Goal: Task Accomplishment & Management: Manage account settings

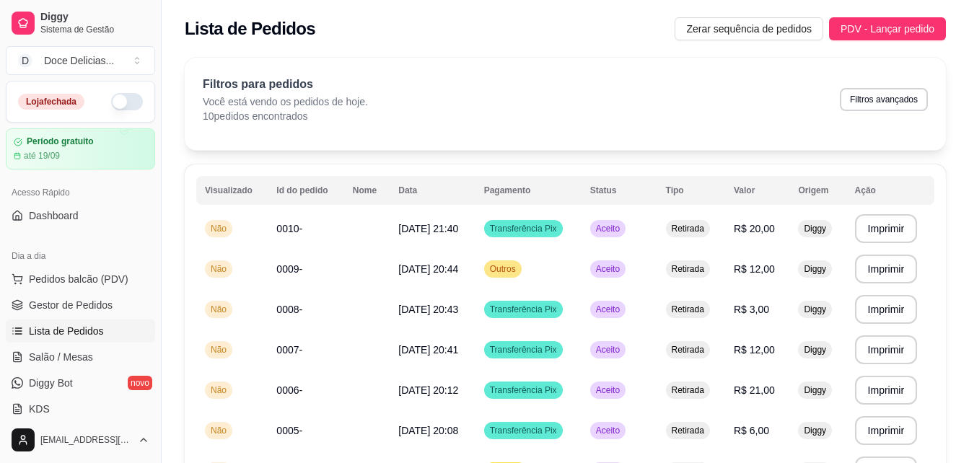
scroll to position [57, 0]
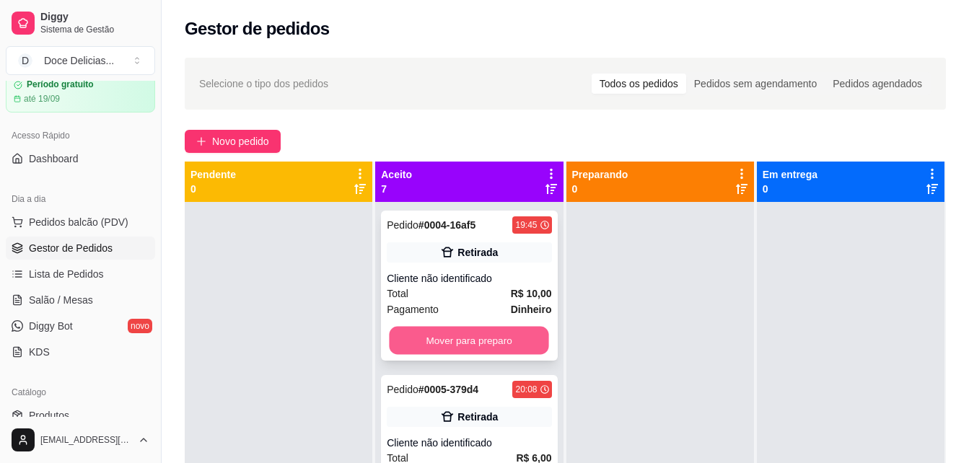
click at [405, 330] on button "Mover para preparo" at bounding box center [469, 341] width 159 height 28
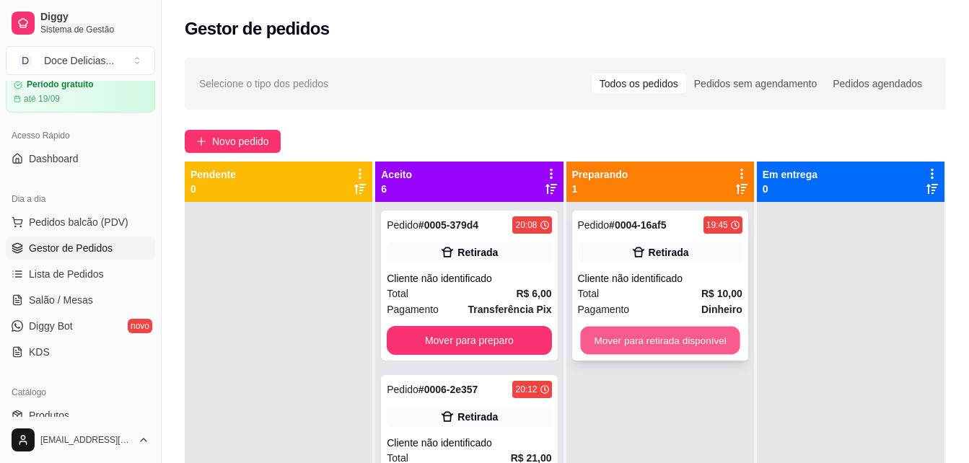
click at [622, 327] on button "Mover para retirada disponível" at bounding box center [659, 341] width 159 height 28
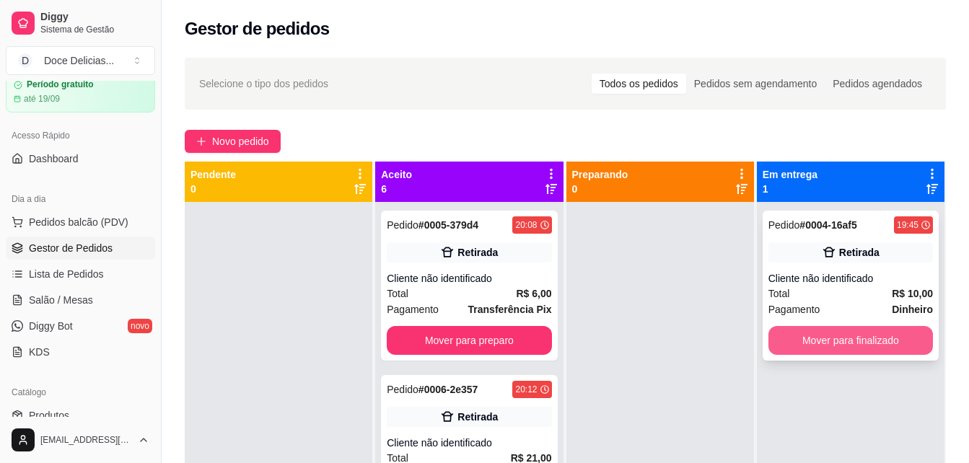
click at [796, 339] on button "Mover para finalizado" at bounding box center [850, 340] width 164 height 29
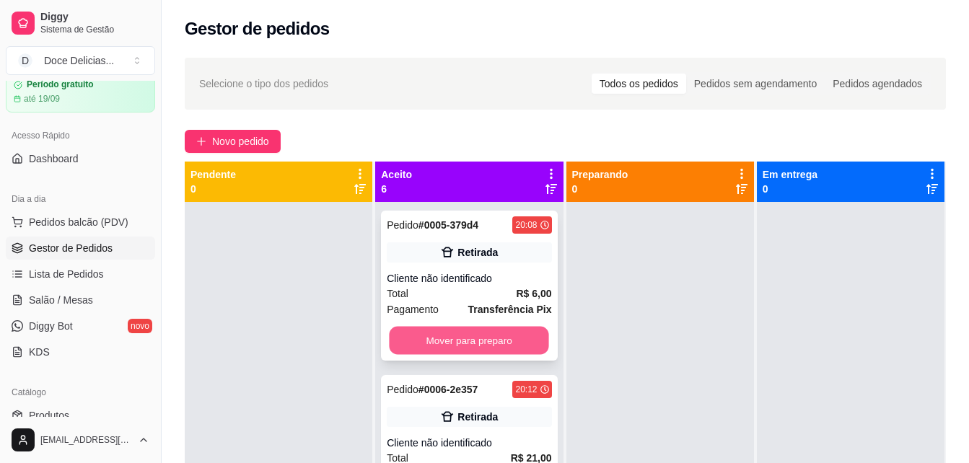
click at [516, 351] on button "Mover para preparo" at bounding box center [469, 341] width 159 height 28
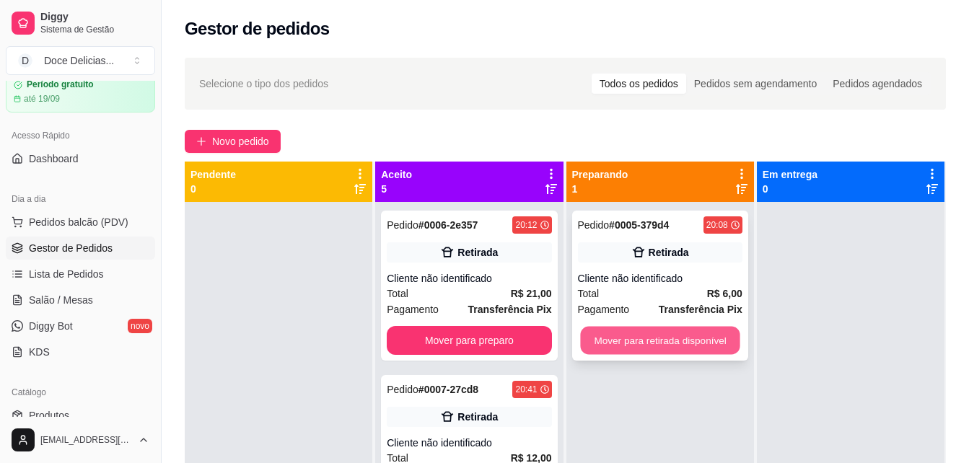
click at [632, 339] on button "Mover para retirada disponível" at bounding box center [659, 341] width 159 height 28
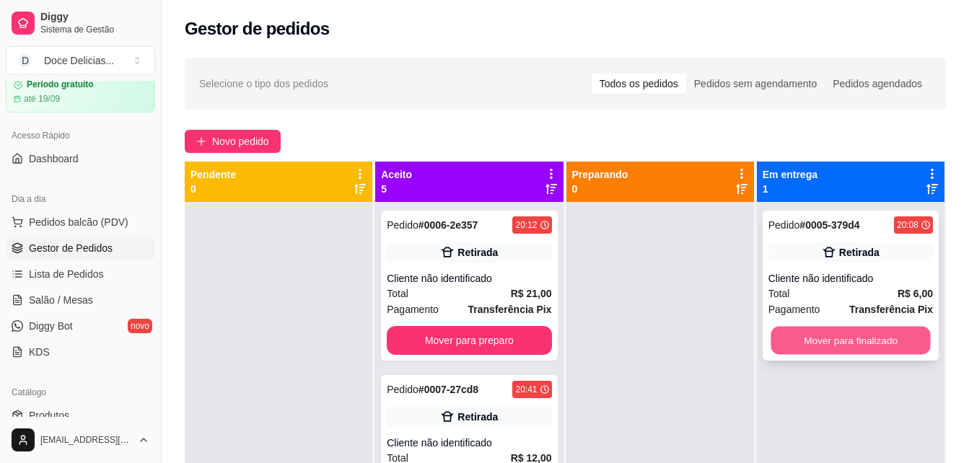
click at [792, 333] on button "Mover para finalizado" at bounding box center [849, 341] width 159 height 28
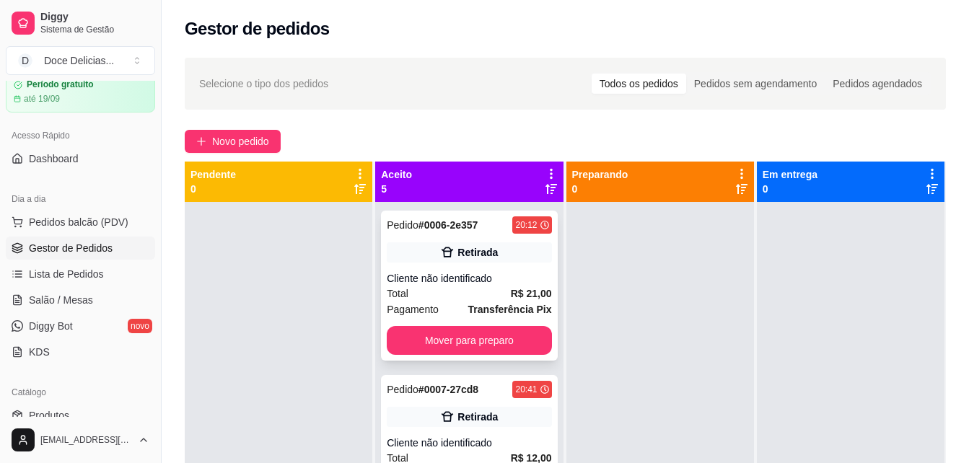
click at [496, 325] on div "Pedido # 0006-2e357 20:12 Retirada Cliente não identificado Total R$ 21,00 Paga…" at bounding box center [469, 286] width 176 height 150
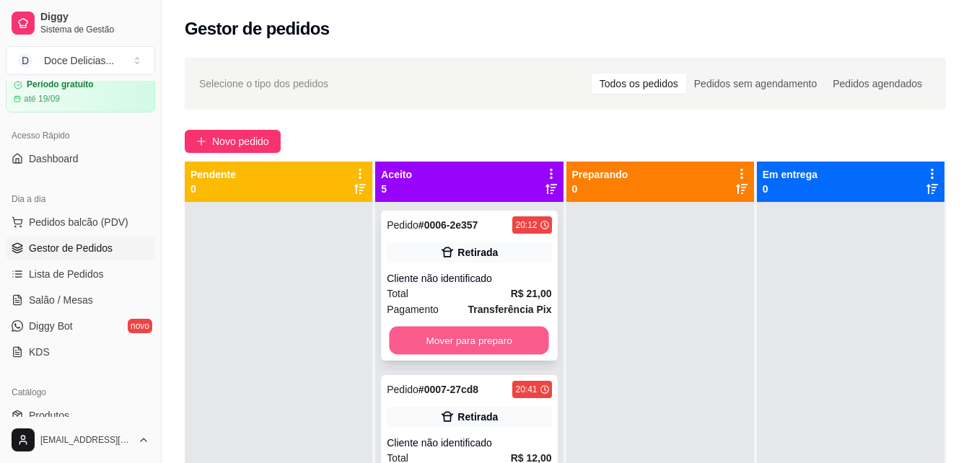
click at [509, 332] on button "Mover para preparo" at bounding box center [469, 341] width 159 height 28
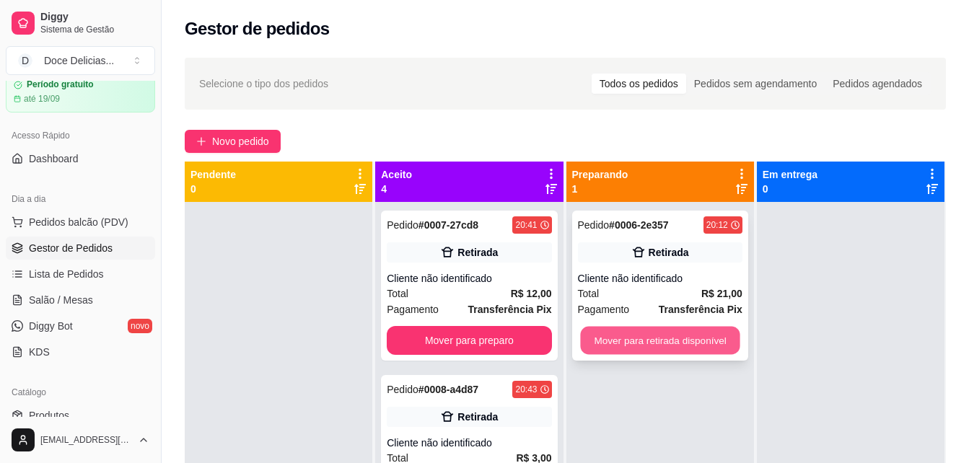
click at [598, 333] on button "Mover para retirada disponível" at bounding box center [659, 341] width 159 height 28
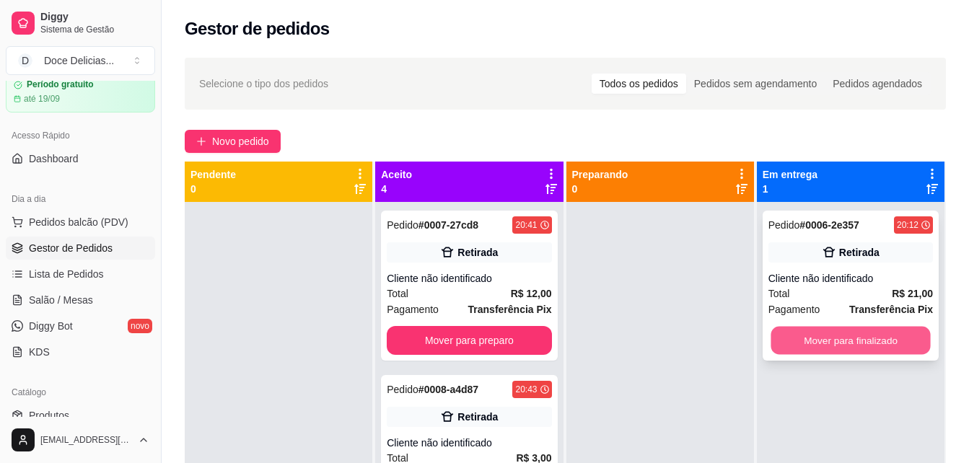
click at [780, 333] on button "Mover para finalizado" at bounding box center [849, 341] width 159 height 28
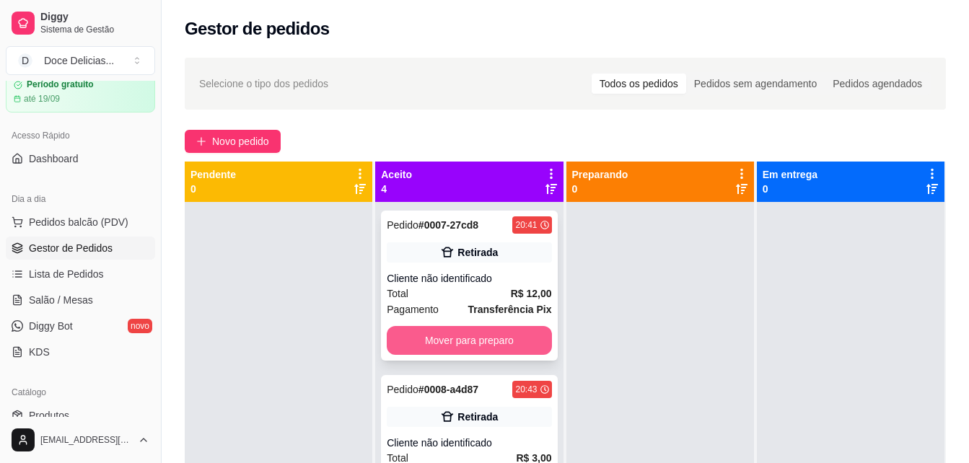
click at [524, 336] on button "Mover para preparo" at bounding box center [469, 340] width 164 height 29
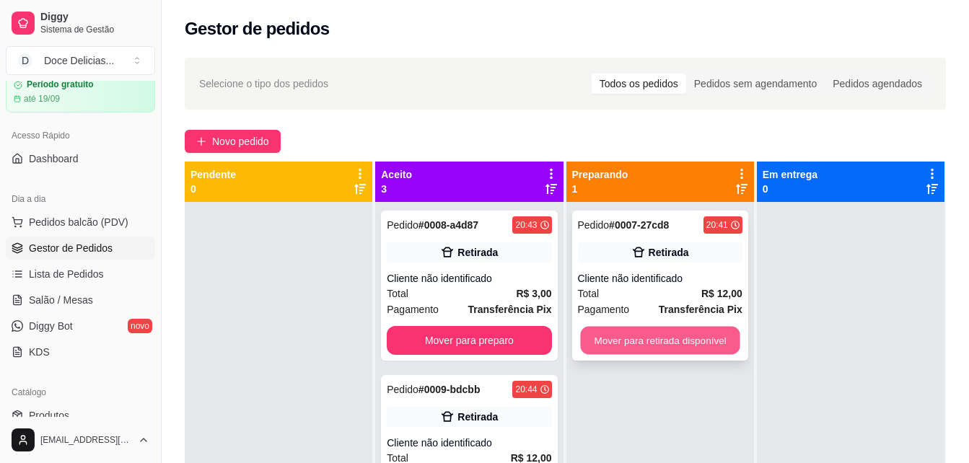
click at [607, 341] on button "Mover para retirada disponível" at bounding box center [659, 341] width 159 height 28
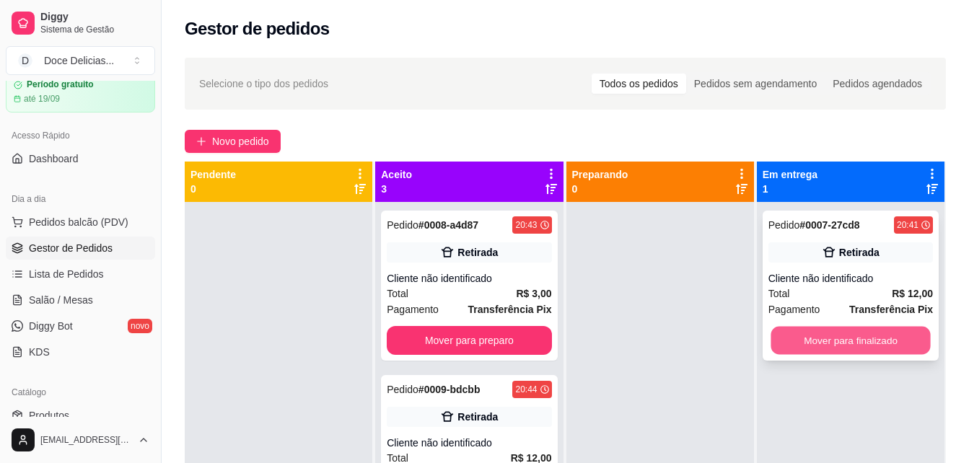
click at [800, 330] on button "Mover para finalizado" at bounding box center [849, 341] width 159 height 28
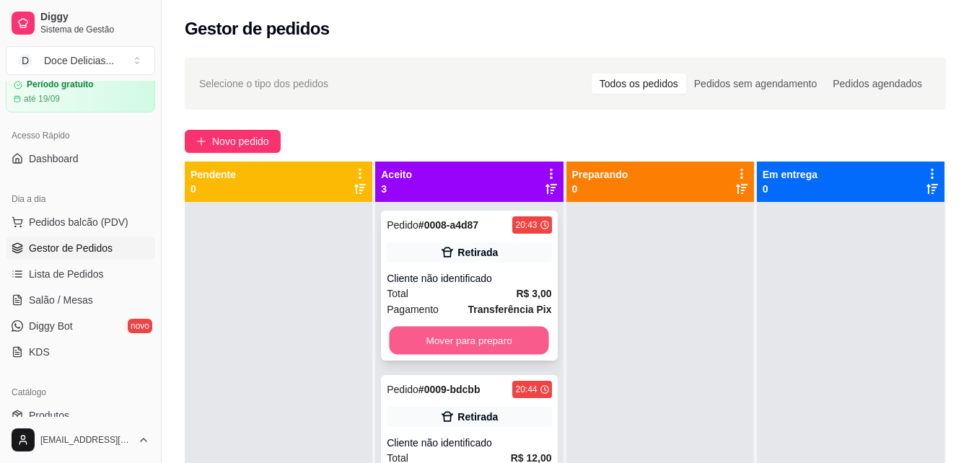
click at [526, 337] on button "Mover para preparo" at bounding box center [469, 341] width 159 height 28
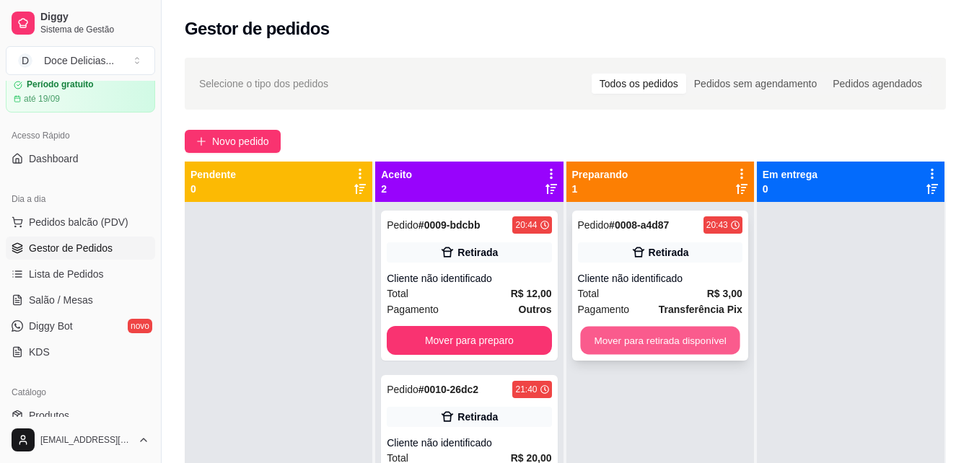
click at [590, 340] on button "Mover para retirada disponível" at bounding box center [659, 341] width 159 height 28
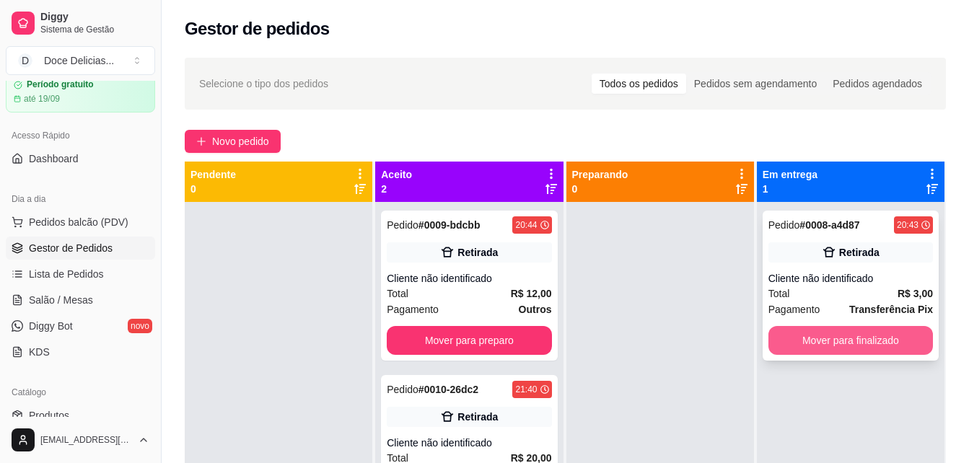
click at [775, 333] on button "Mover para finalizado" at bounding box center [850, 340] width 164 height 29
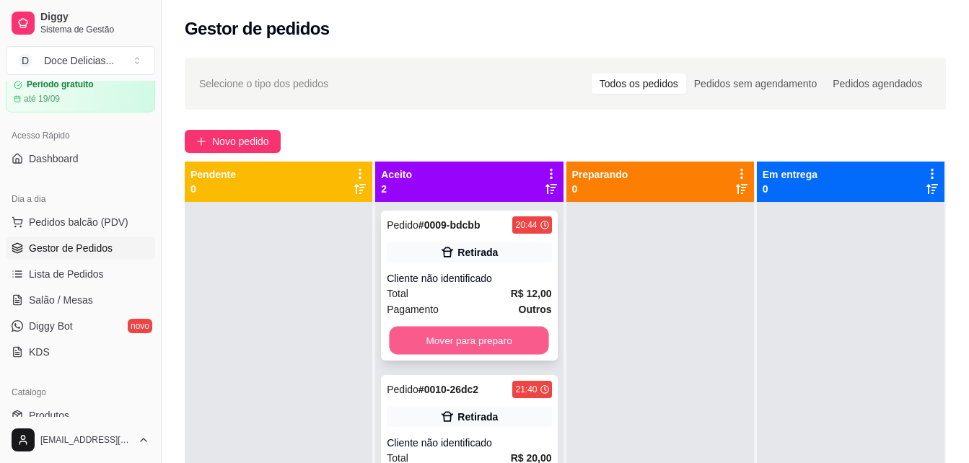
click at [504, 348] on button "Mover para preparo" at bounding box center [469, 341] width 159 height 28
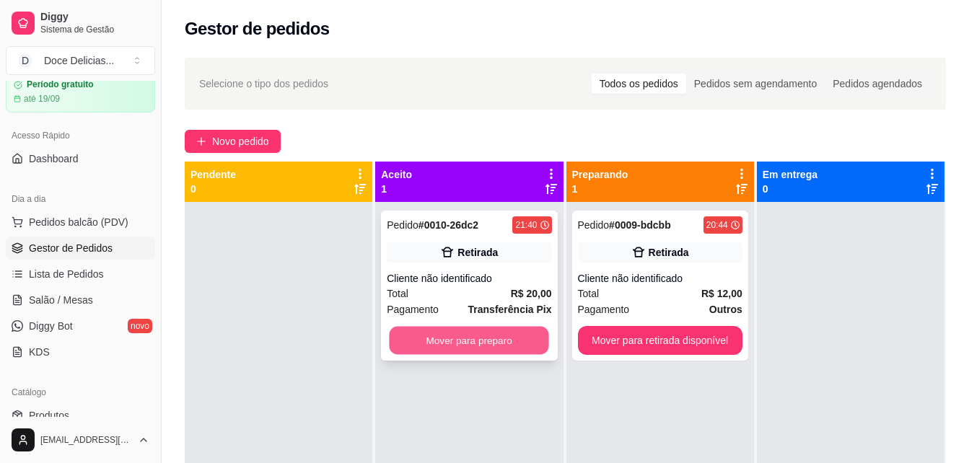
click at [514, 345] on button "Mover para preparo" at bounding box center [469, 341] width 159 height 28
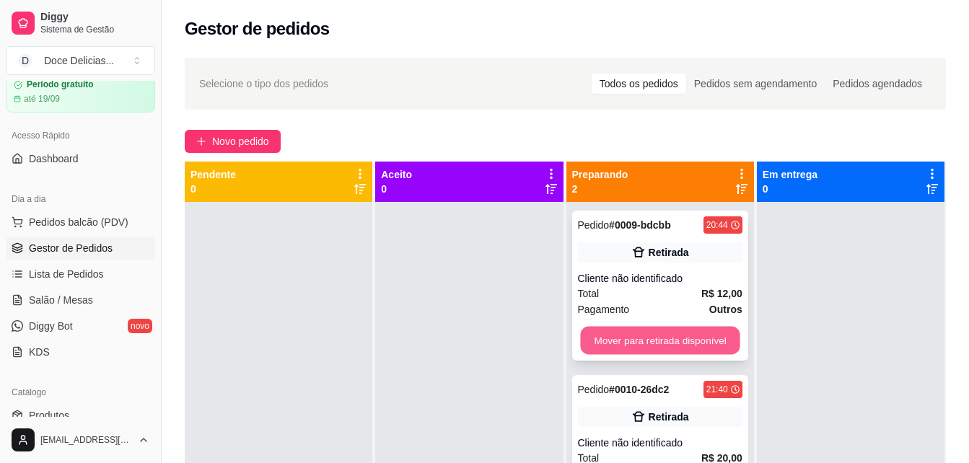
click at [607, 340] on button "Mover para retirada disponível" at bounding box center [659, 341] width 159 height 28
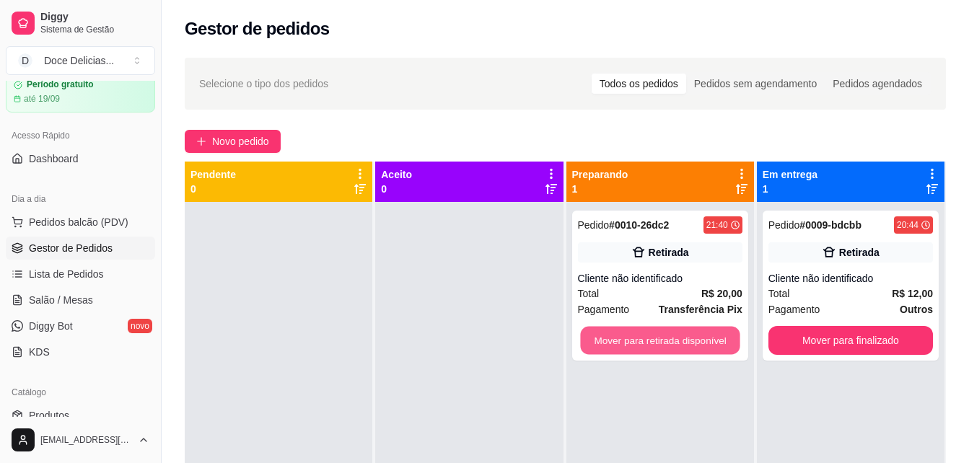
click at [607, 340] on button "Mover para retirada disponível" at bounding box center [659, 341] width 159 height 28
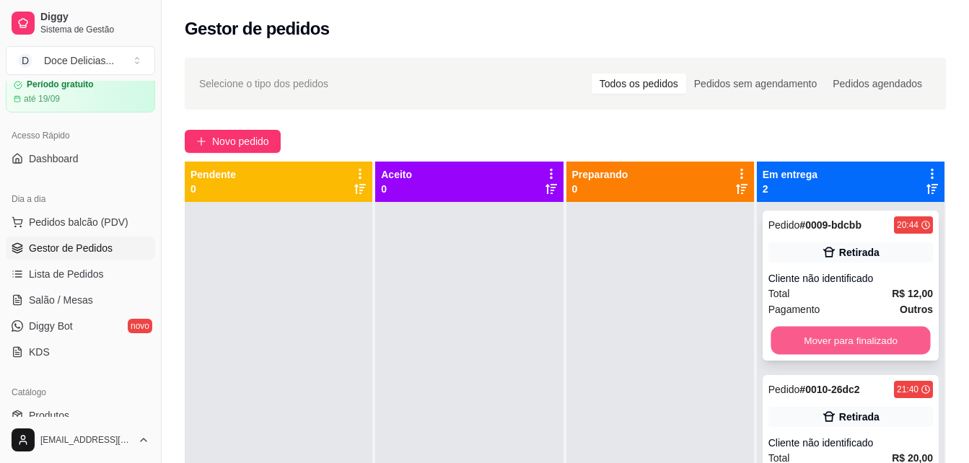
click at [778, 351] on button "Mover para finalizado" at bounding box center [849, 341] width 159 height 28
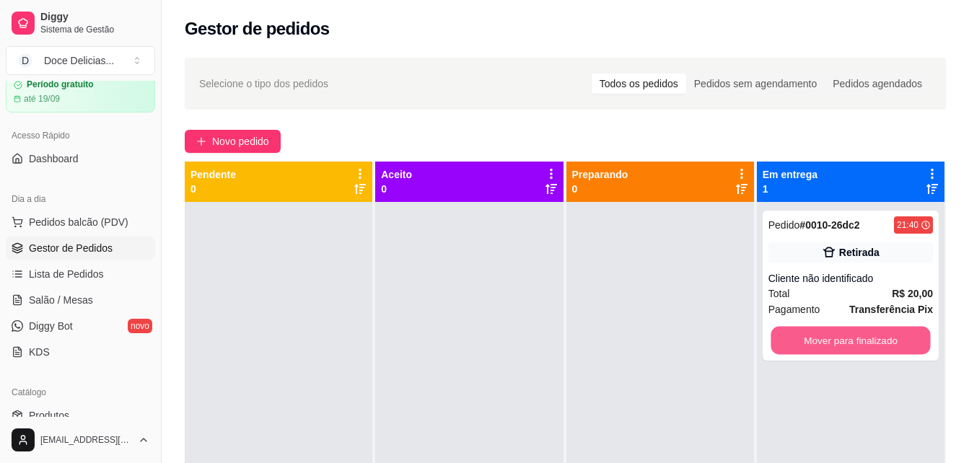
click at [778, 351] on button "Mover para finalizado" at bounding box center [849, 341] width 159 height 28
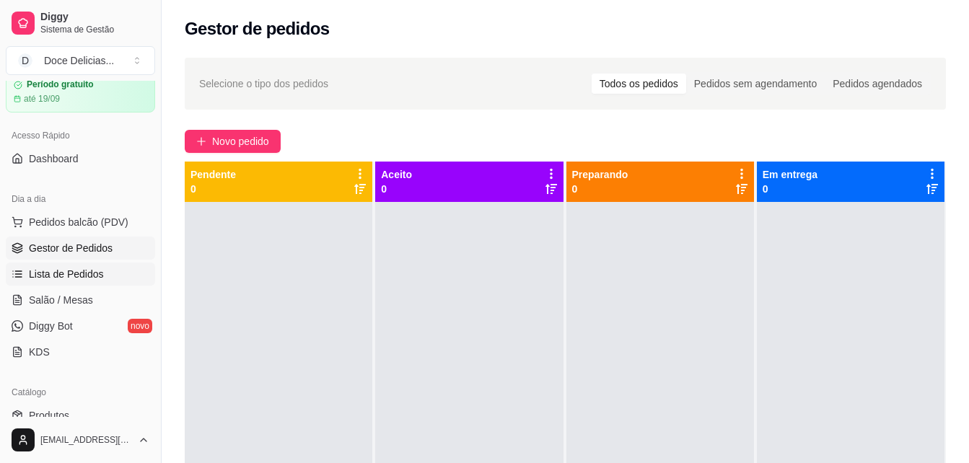
click at [98, 271] on span "Lista de Pedidos" at bounding box center [66, 274] width 75 height 14
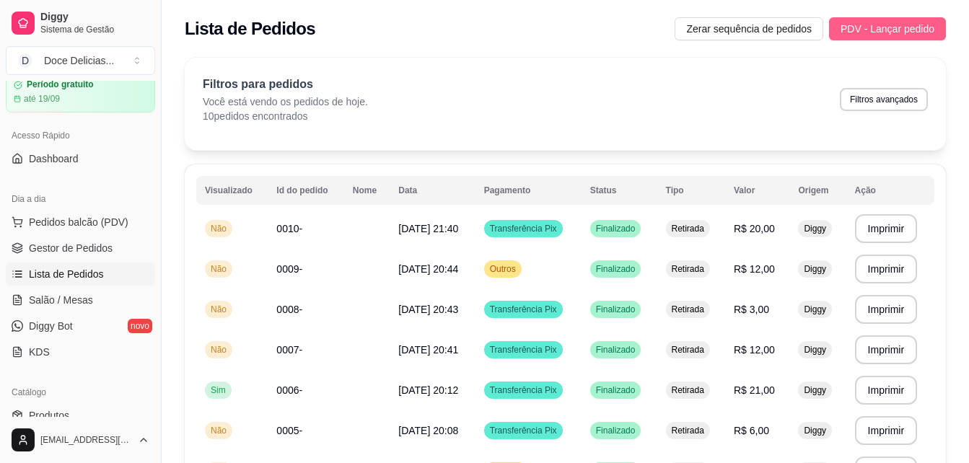
click at [874, 33] on span "PDV - Lançar pedido" at bounding box center [887, 29] width 94 height 16
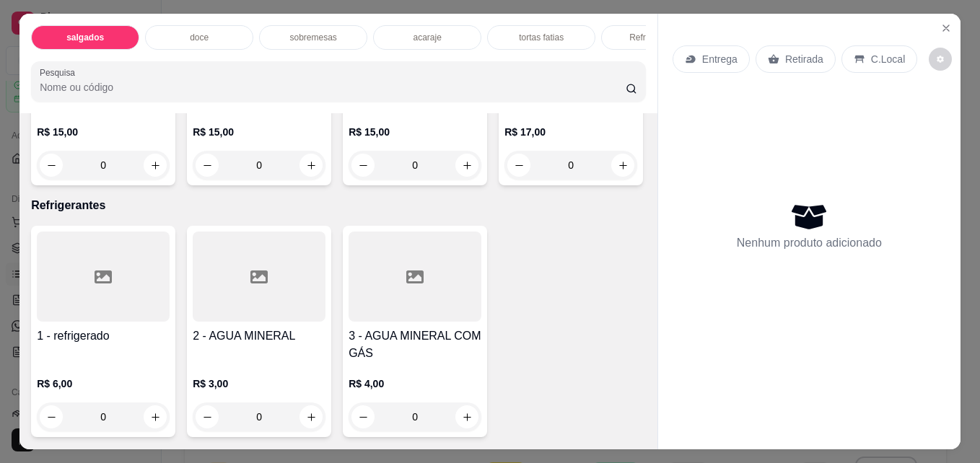
scroll to position [2083, 0]
click at [617, 171] on icon "increase-product-quantity" at bounding box center [622, 165] width 11 height 11
type input "1"
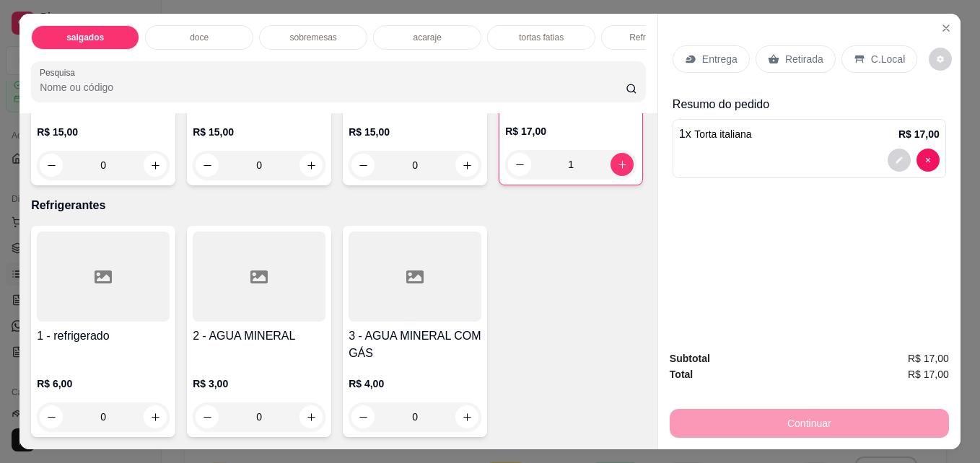
click at [785, 52] on p "Retirada" at bounding box center [804, 59] width 38 height 14
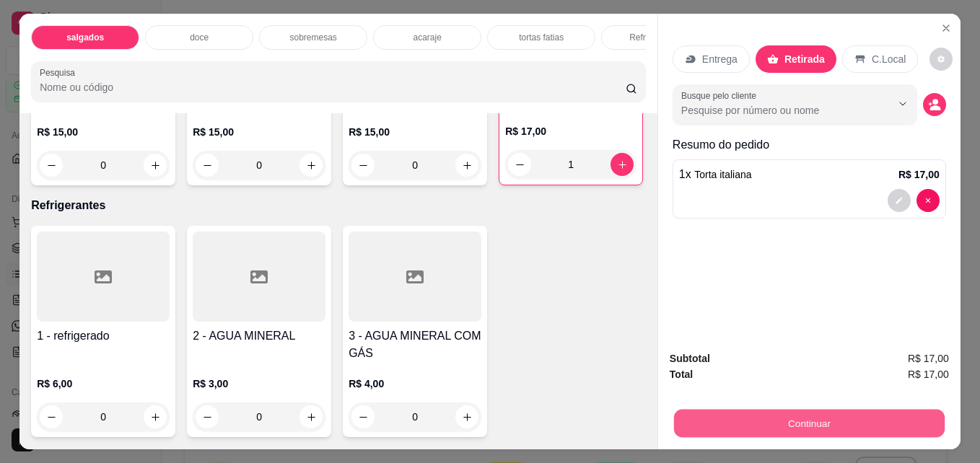
click at [725, 418] on button "Continuar" at bounding box center [809, 423] width 271 height 28
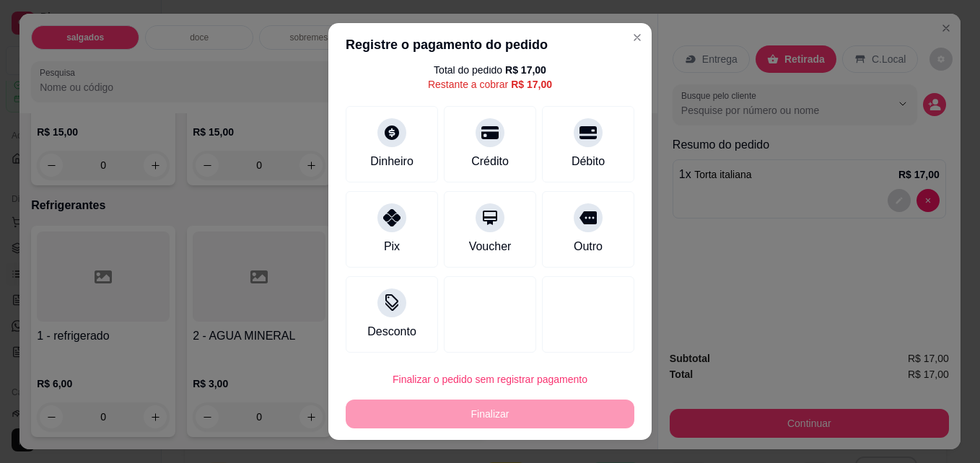
scroll to position [52, 0]
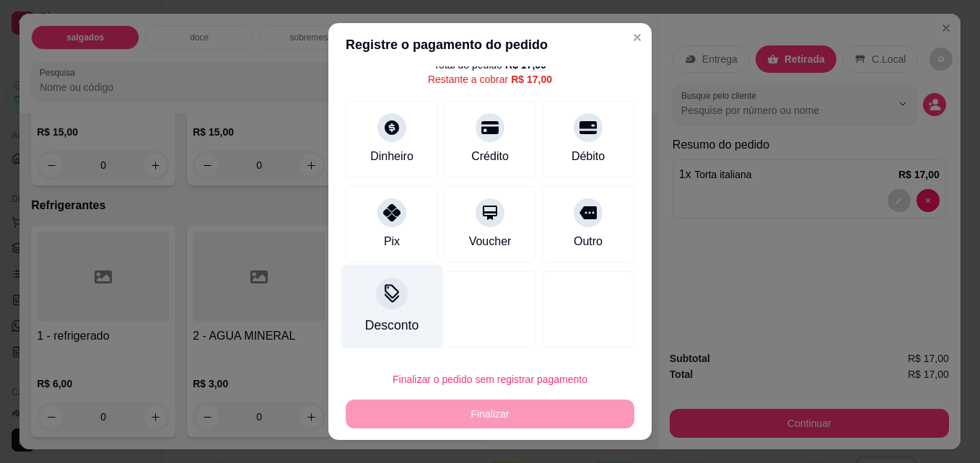
click at [374, 317] on div "Desconto" at bounding box center [391, 325] width 53 height 19
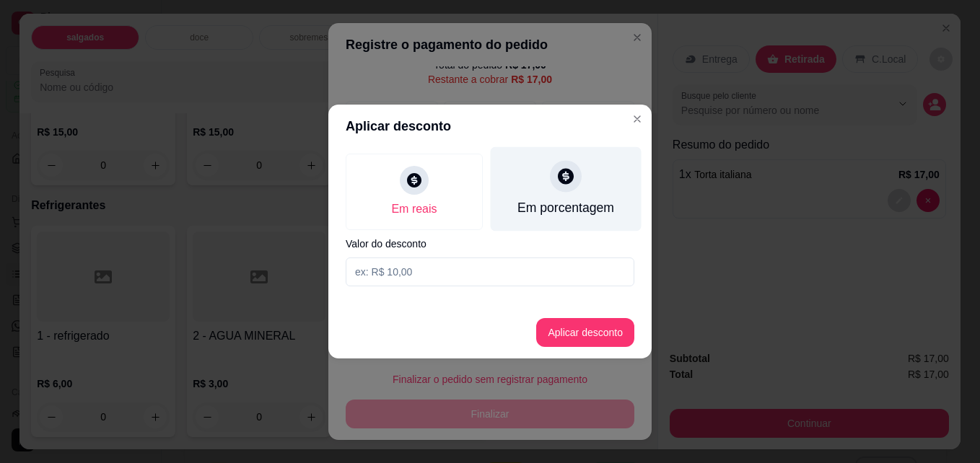
click at [556, 207] on div "Em porcentagem" at bounding box center [565, 207] width 97 height 19
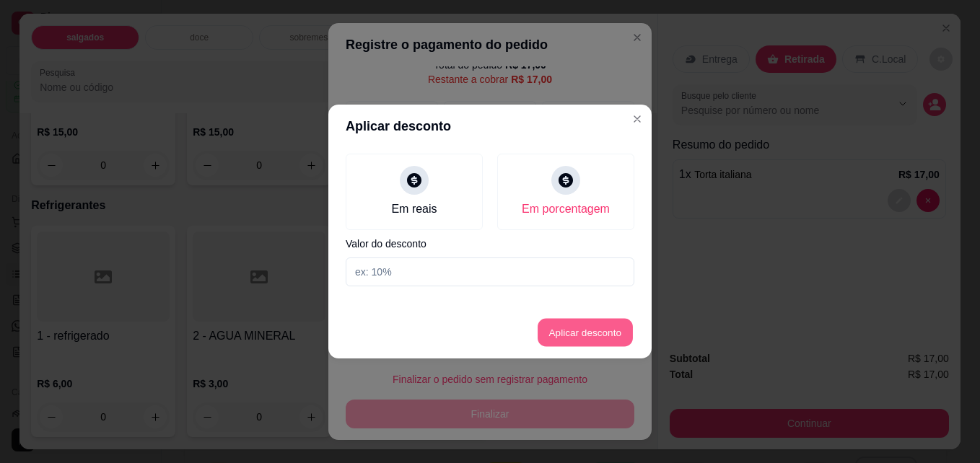
click at [576, 320] on button "Aplicar desconto" at bounding box center [585, 333] width 94 height 28
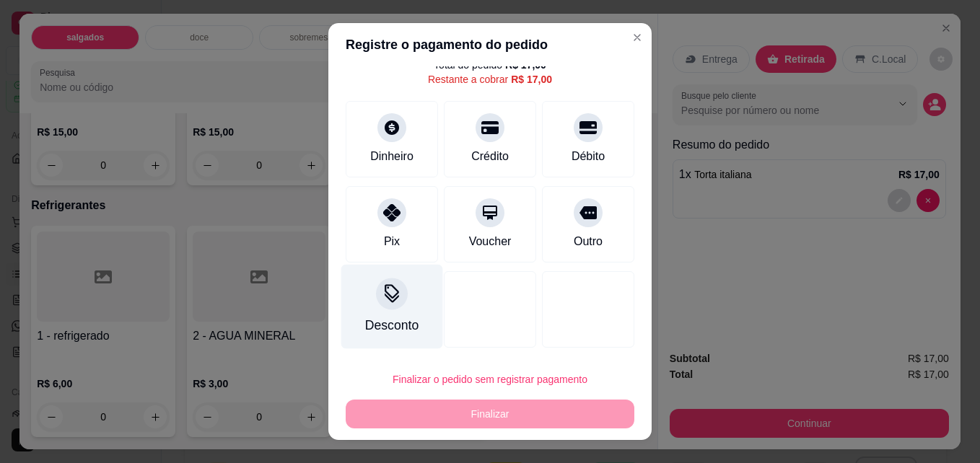
click at [387, 294] on icon at bounding box center [391, 291] width 14 height 14
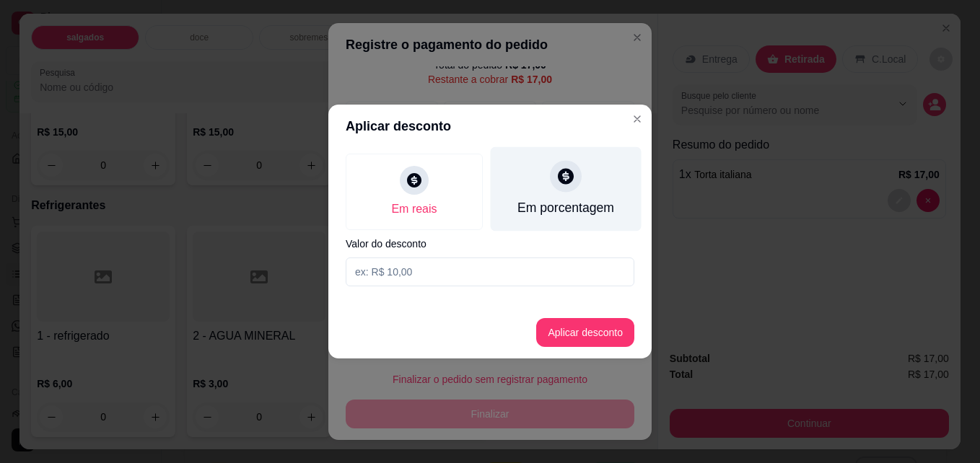
click at [576, 188] on div at bounding box center [566, 176] width 32 height 32
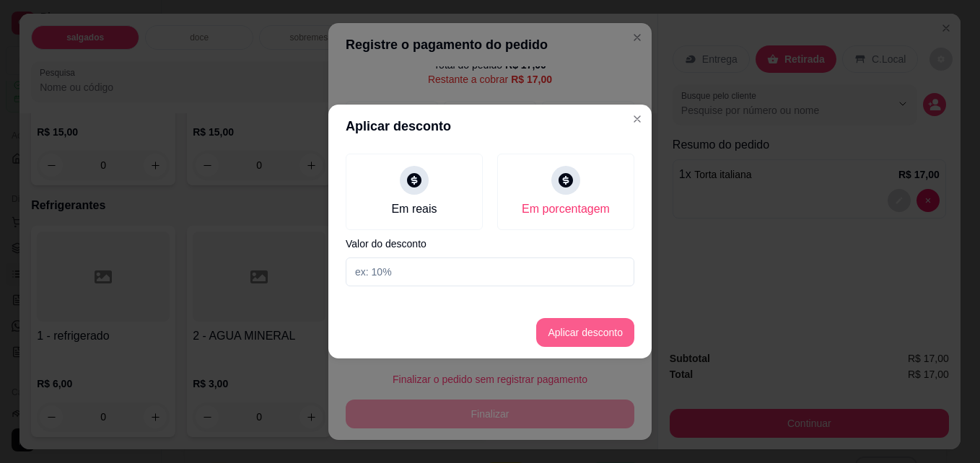
click at [576, 325] on button "Aplicar desconto" at bounding box center [585, 332] width 98 height 29
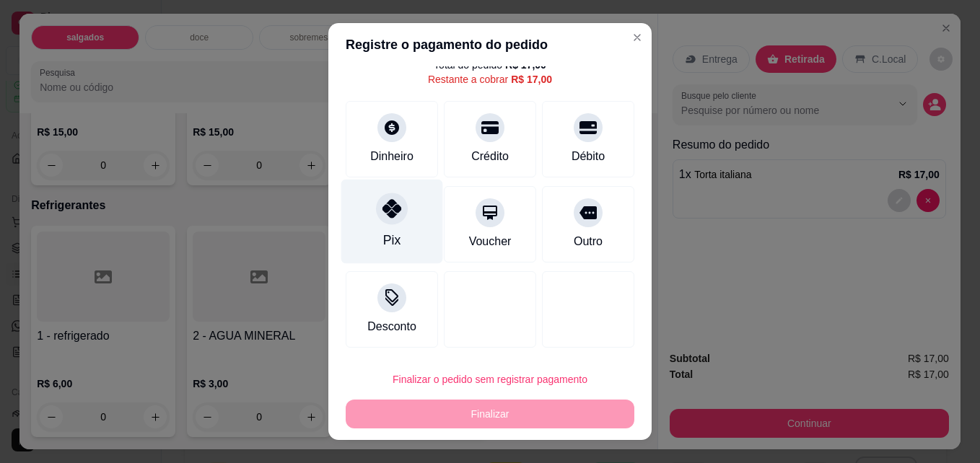
click at [376, 220] on div at bounding box center [392, 209] width 32 height 32
type input "R$ 0,00"
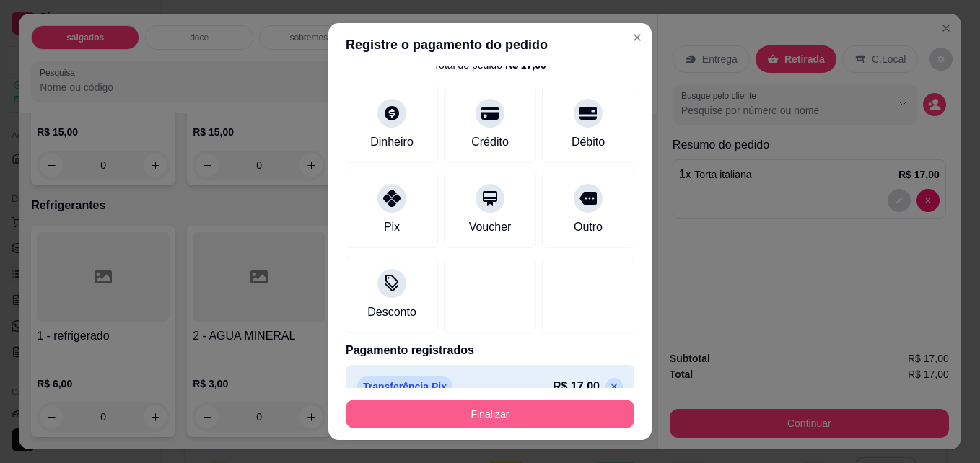
click at [578, 420] on button "Finalizar" at bounding box center [490, 414] width 289 height 29
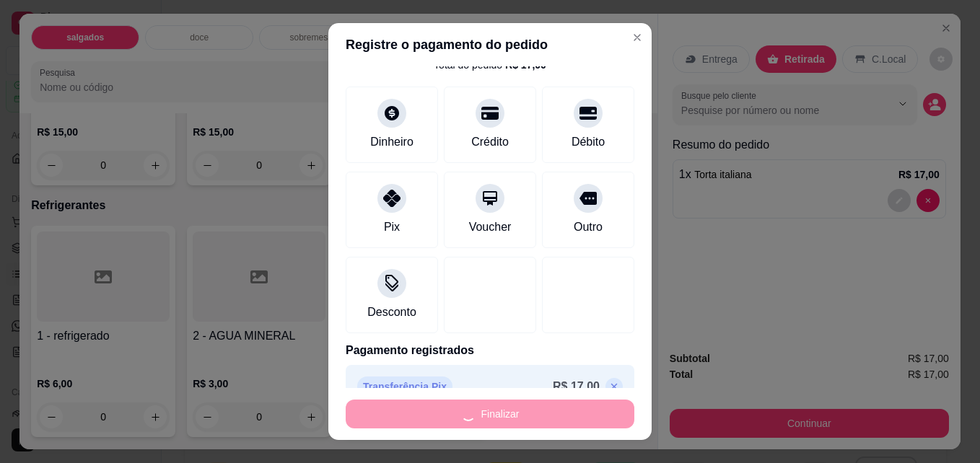
type input "0"
type input "-R$ 17,00"
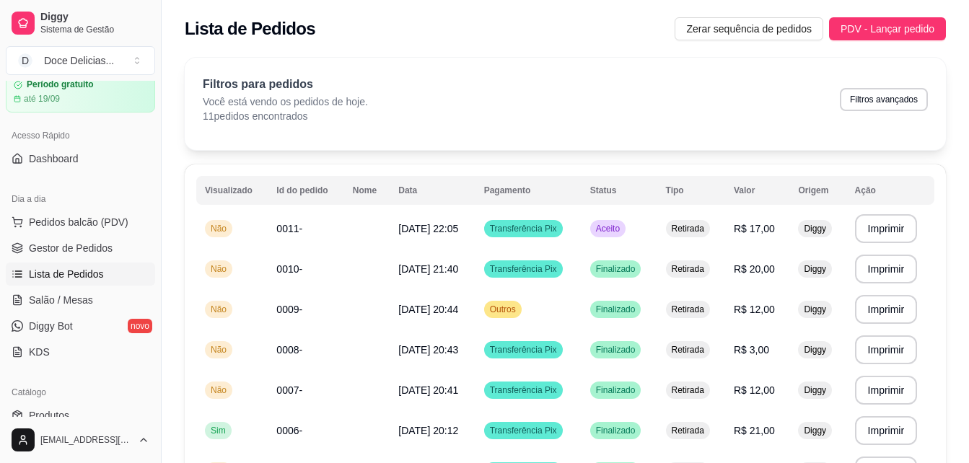
click at [879, 61] on div "Filtros para pedidos Você está vendo os pedidos de hoje. 11 pedidos encontrados…" at bounding box center [565, 104] width 761 height 92
click at [887, 38] on button "PDV - Lançar pedido" at bounding box center [887, 28] width 117 height 23
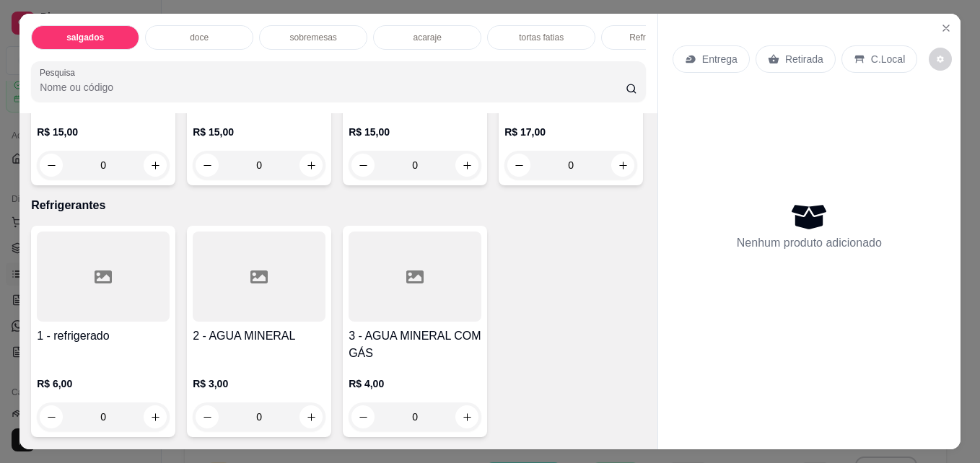
scroll to position [1991, 0]
click at [617, 171] on icon "increase-product-quantity" at bounding box center [622, 165] width 11 height 11
type input "1"
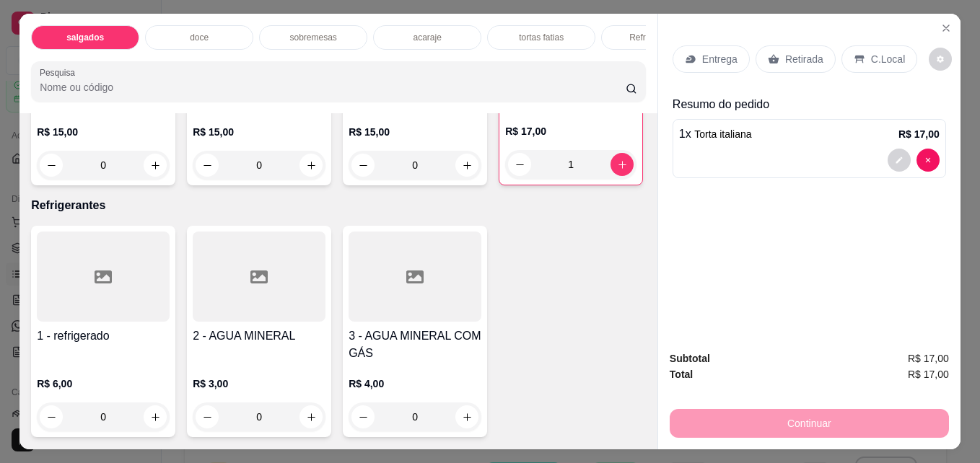
click at [787, 52] on p "Retirada" at bounding box center [804, 59] width 38 height 14
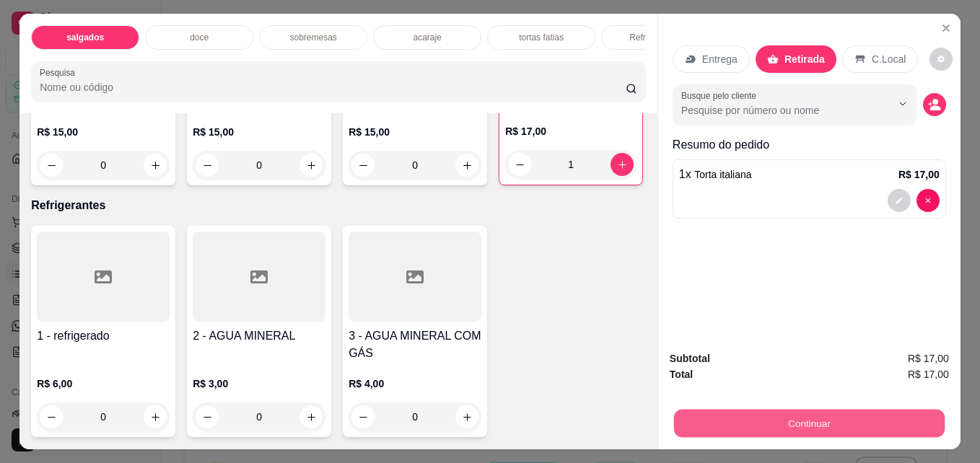
click at [790, 423] on button "Continuar" at bounding box center [809, 423] width 271 height 28
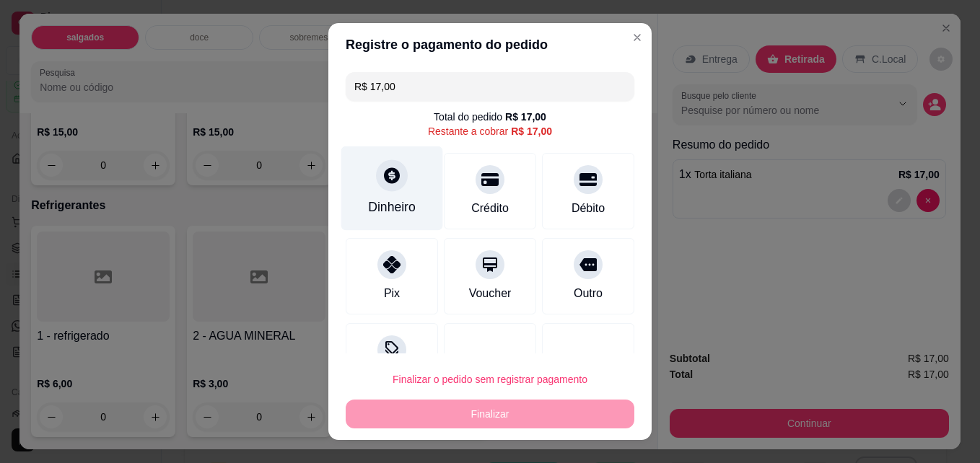
click at [382, 185] on icon at bounding box center [391, 175] width 19 height 19
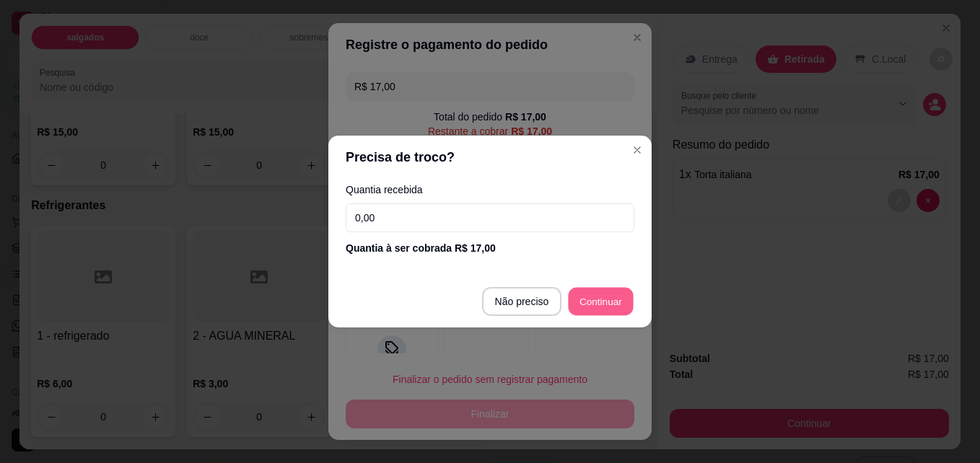
type input "R$ 0,00"
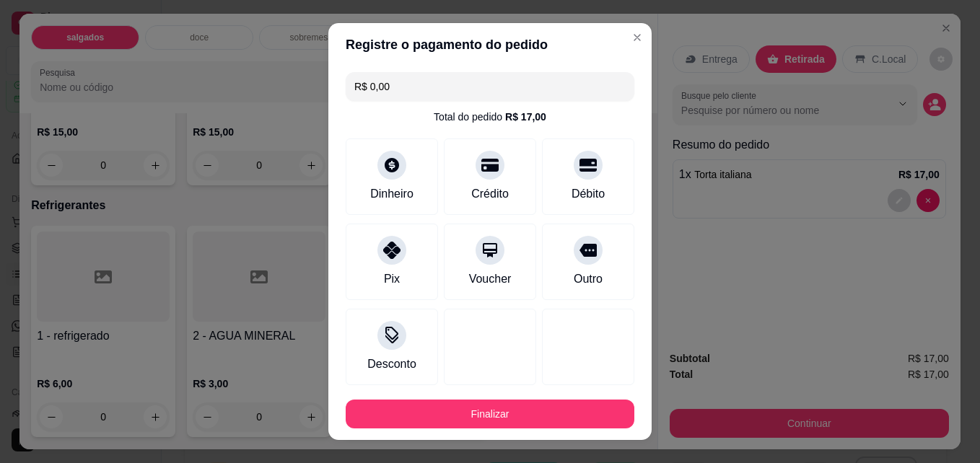
click at [563, 395] on footer "Finalizar" at bounding box center [489, 414] width 323 height 52
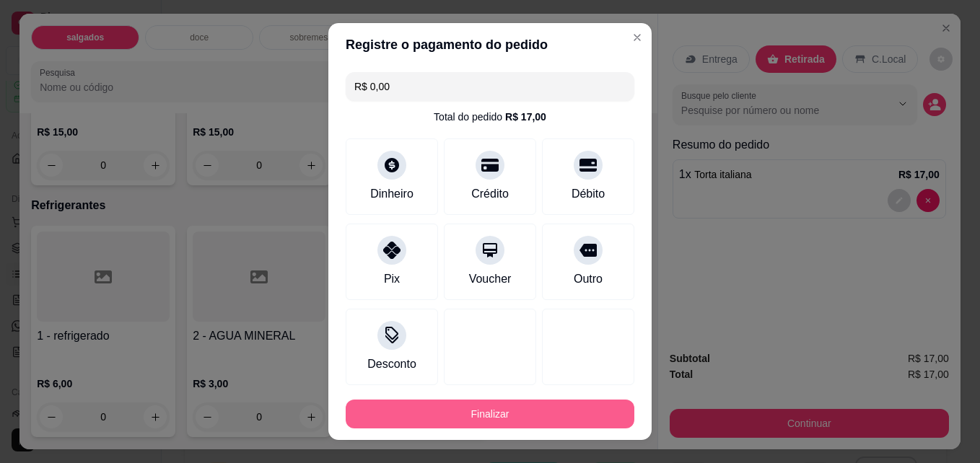
click at [560, 404] on button "Finalizar" at bounding box center [490, 414] width 289 height 29
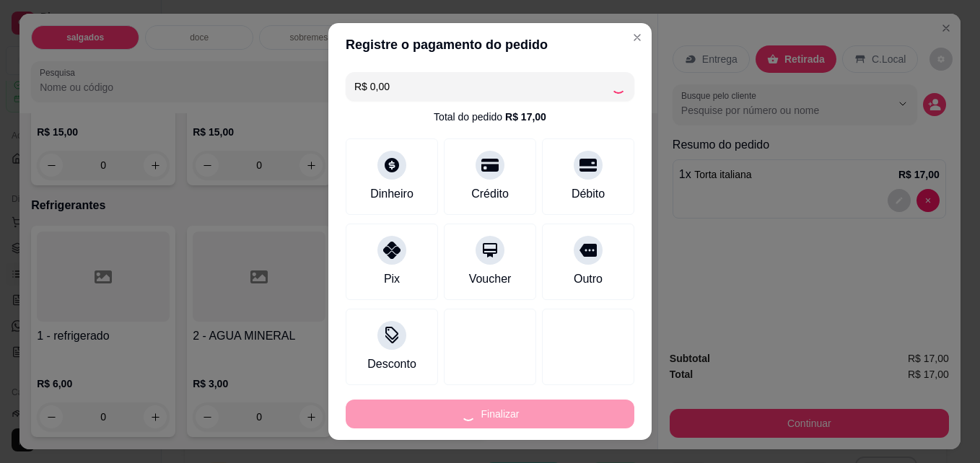
type input "0"
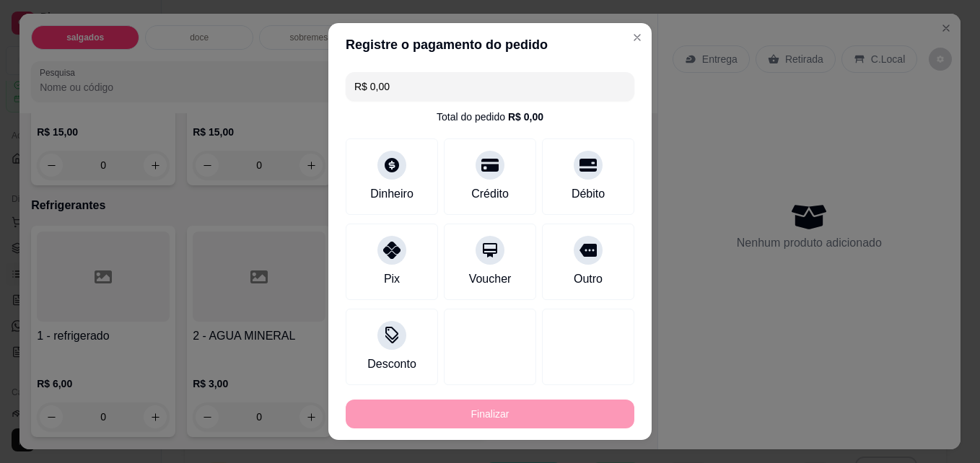
type input "-R$ 17,00"
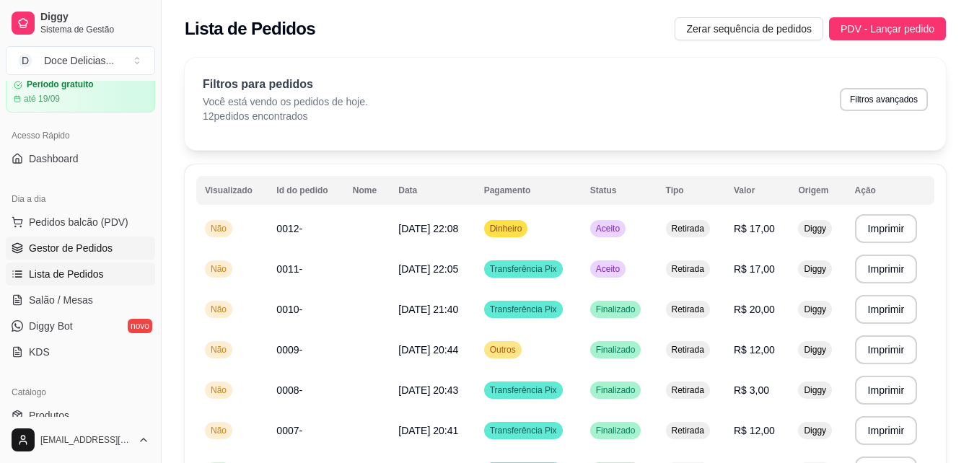
click at [111, 246] on link "Gestor de Pedidos" at bounding box center [80, 248] width 149 height 23
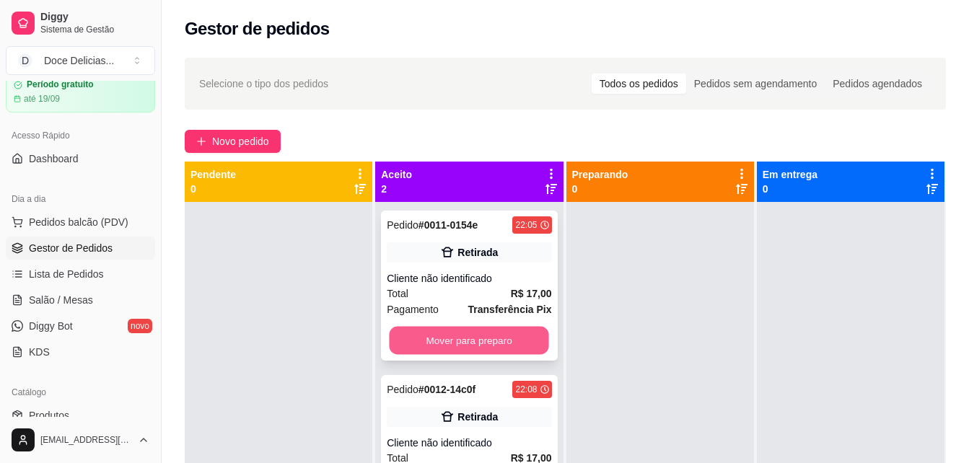
click at [448, 333] on button "Mover para preparo" at bounding box center [469, 341] width 159 height 28
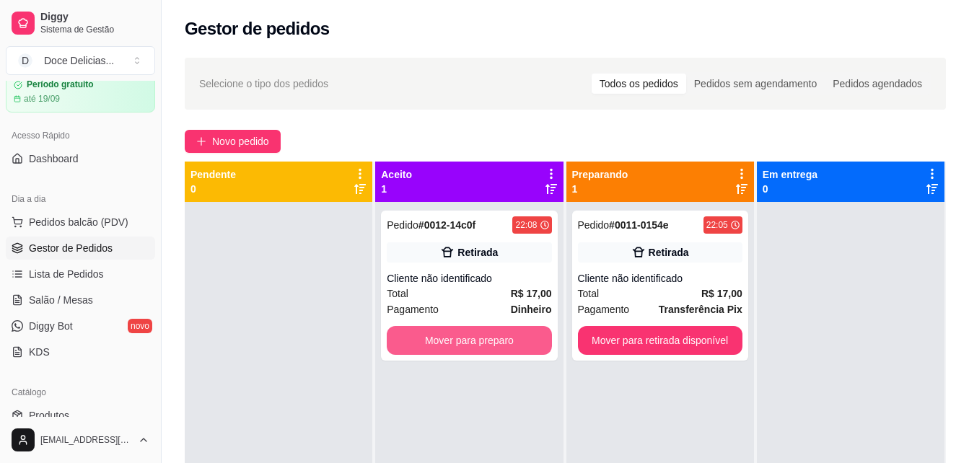
click at [448, 333] on button "Mover para preparo" at bounding box center [469, 340] width 164 height 29
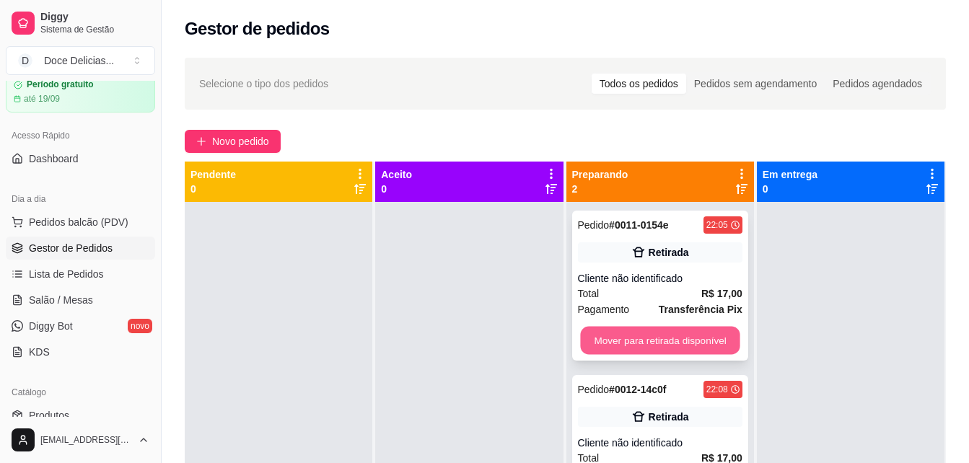
click at [614, 340] on button "Mover para retirada disponível" at bounding box center [659, 341] width 159 height 28
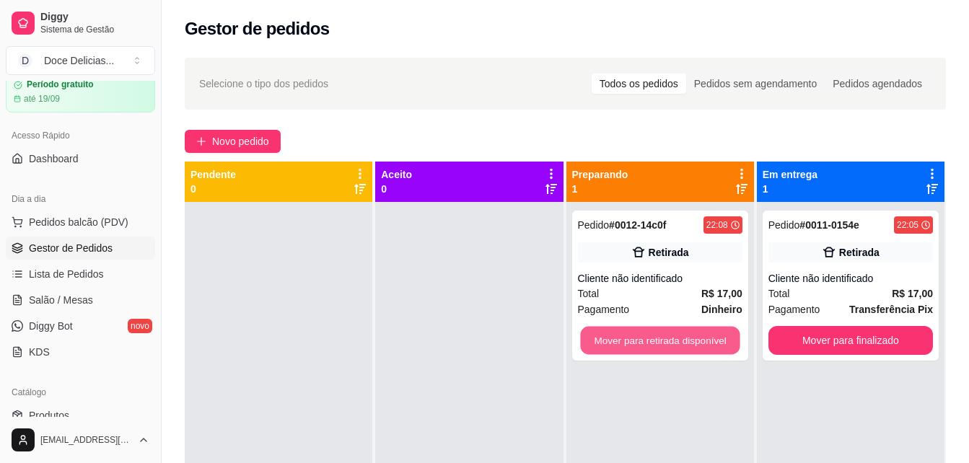
click at [614, 340] on button "Mover para retirada disponível" at bounding box center [659, 341] width 159 height 28
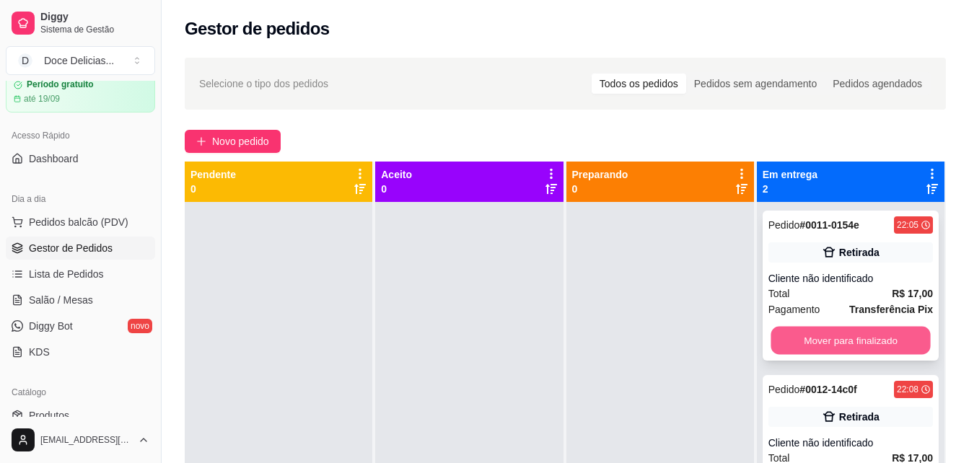
click at [813, 340] on button "Mover para finalizado" at bounding box center [849, 341] width 159 height 28
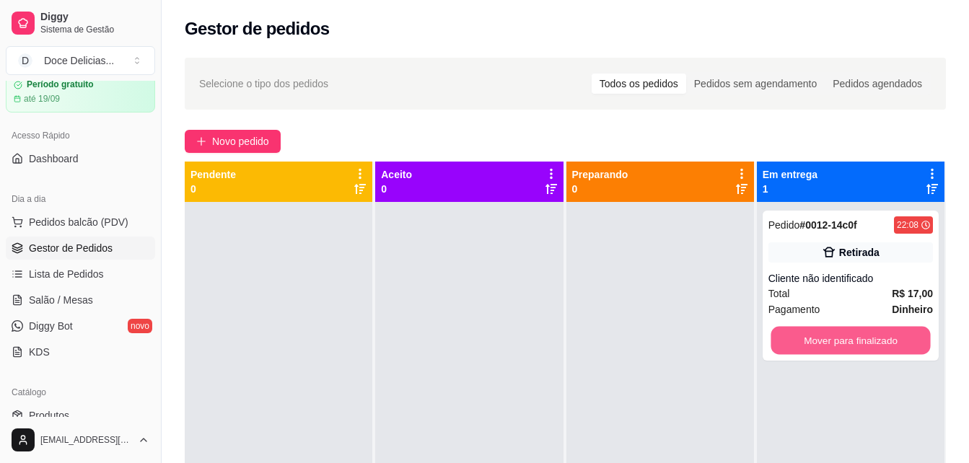
click at [813, 340] on button "Mover para finalizado" at bounding box center [849, 341] width 159 height 28
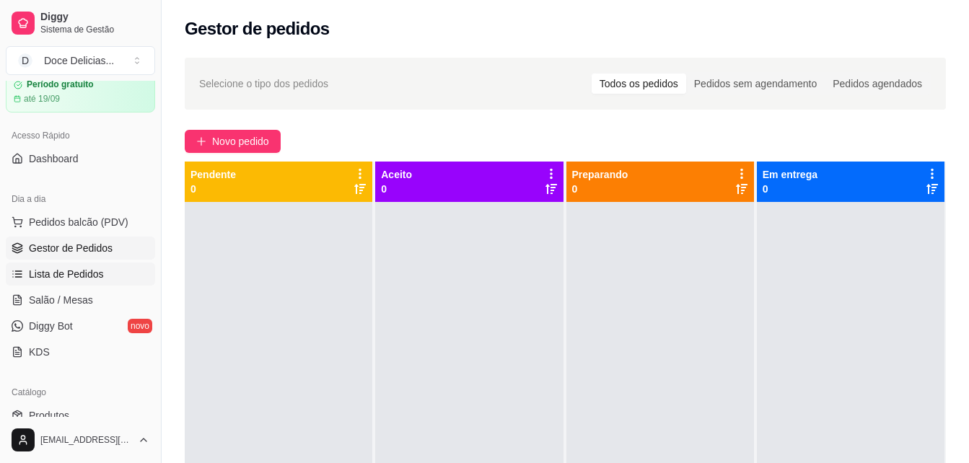
click at [79, 273] on span "Lista de Pedidos" at bounding box center [66, 274] width 75 height 14
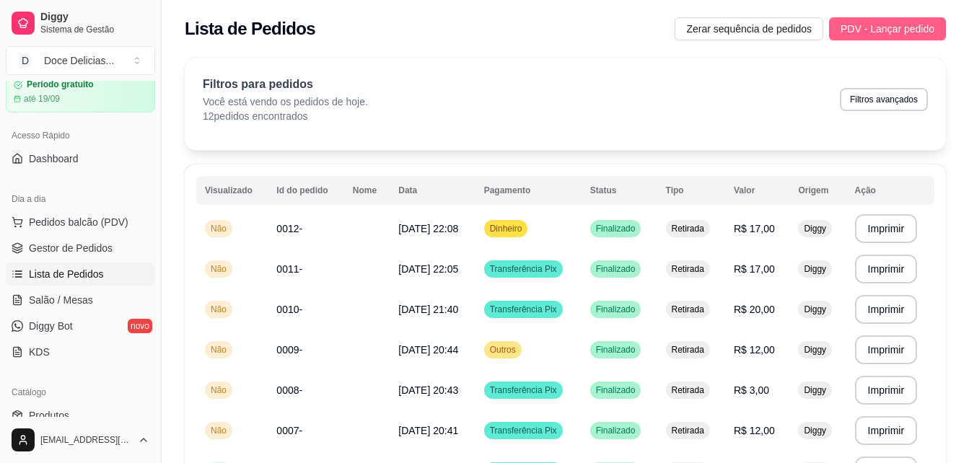
click at [860, 34] on span "PDV - Lançar pedido" at bounding box center [887, 29] width 94 height 16
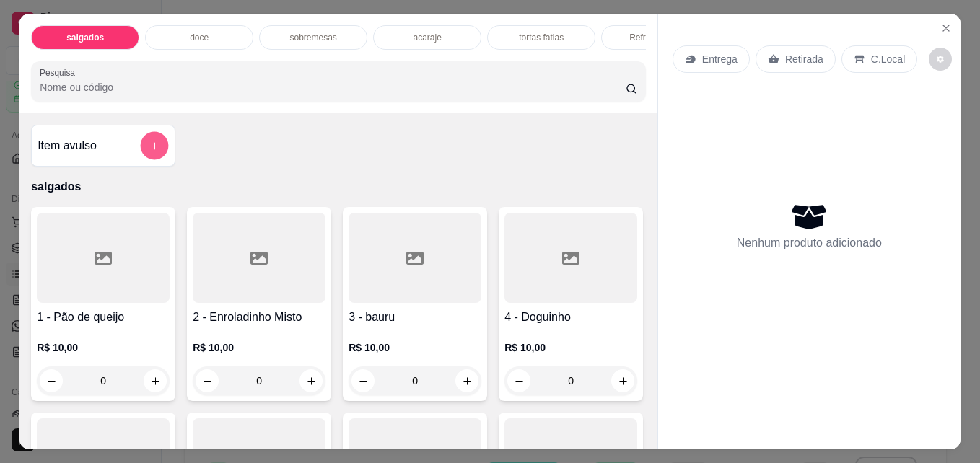
click at [151, 144] on button "add-separate-item" at bounding box center [155, 146] width 28 height 28
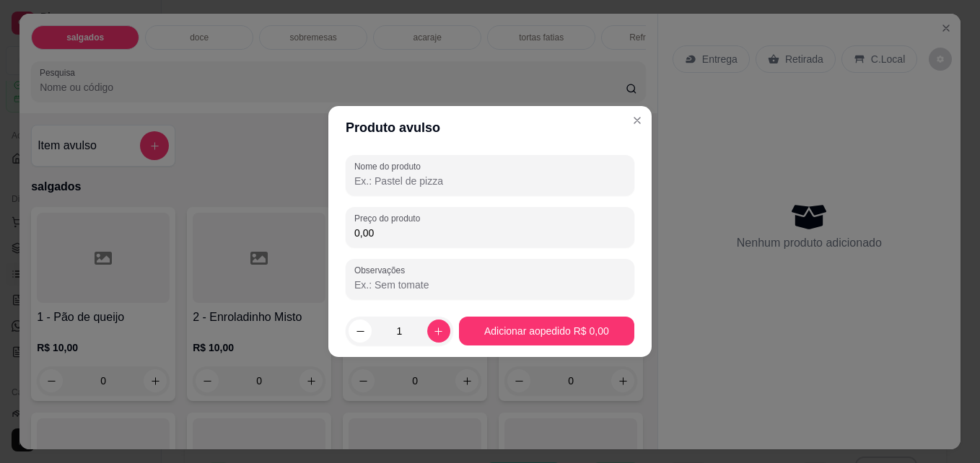
click at [384, 180] on input "Nome do produto" at bounding box center [489, 181] width 271 height 14
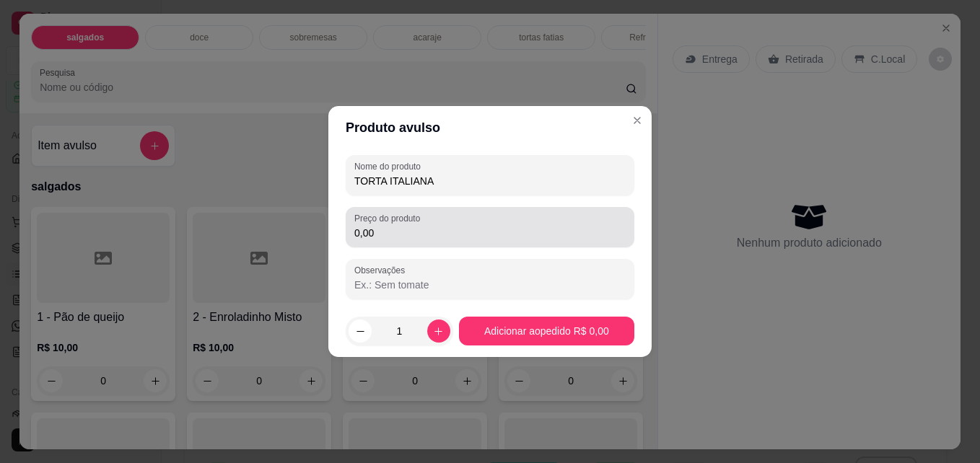
type input "TORTA ITALIANA"
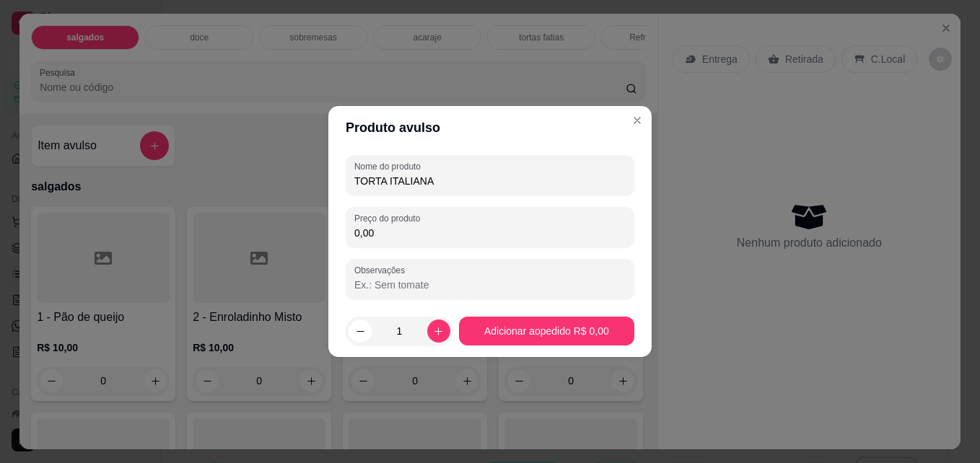
click at [390, 233] on input "0,00" at bounding box center [489, 233] width 271 height 14
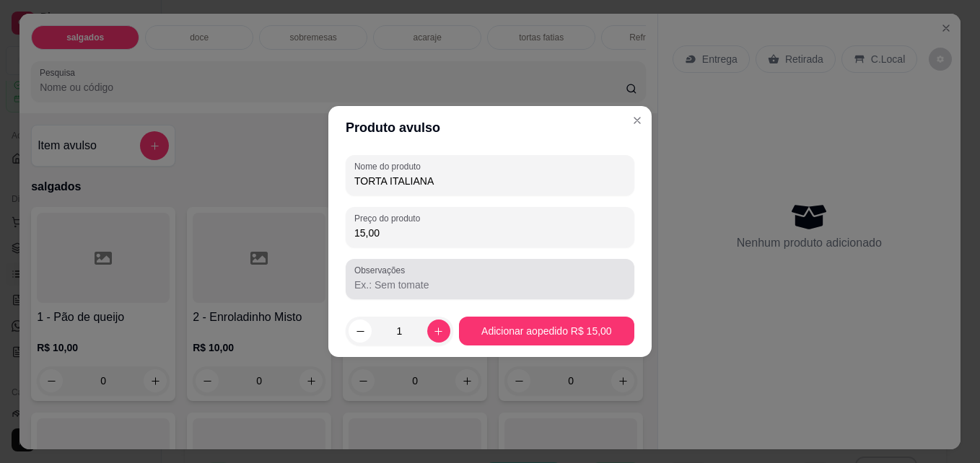
type input "15,00"
click at [395, 280] on input "Observações" at bounding box center [489, 285] width 271 height 14
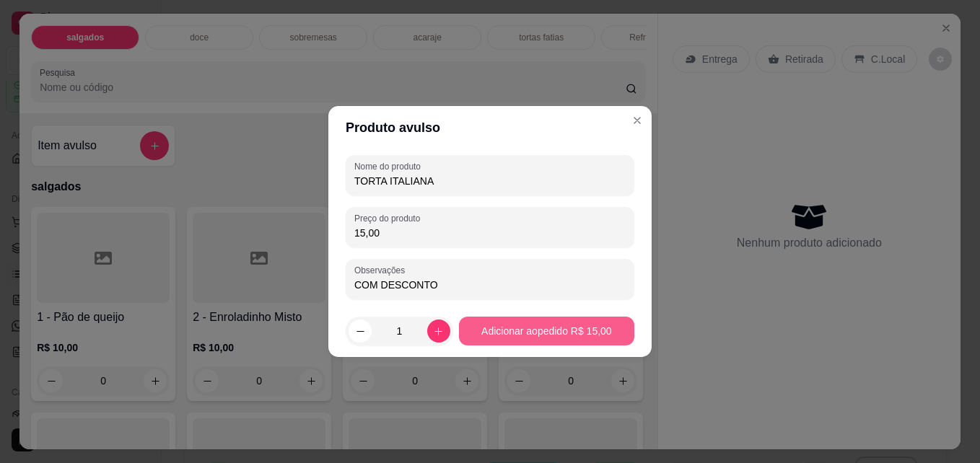
type input "COM DESCONTO"
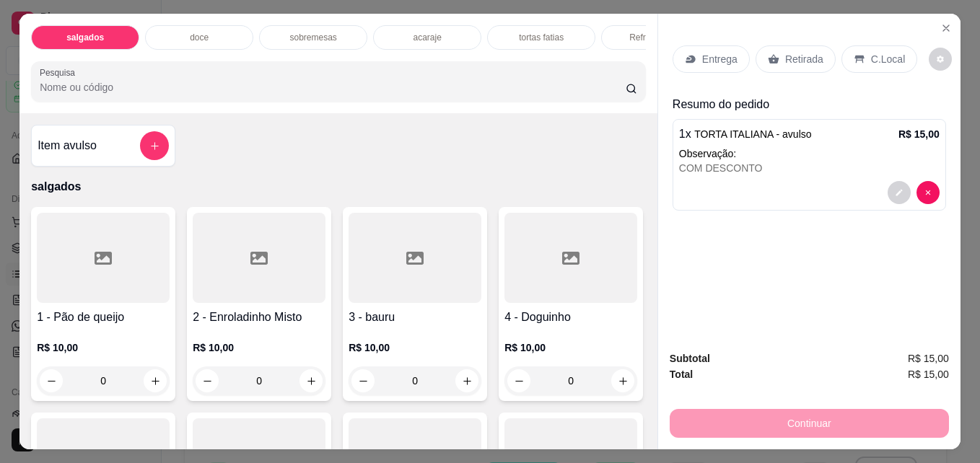
click at [806, 53] on p "Retirada" at bounding box center [804, 59] width 38 height 14
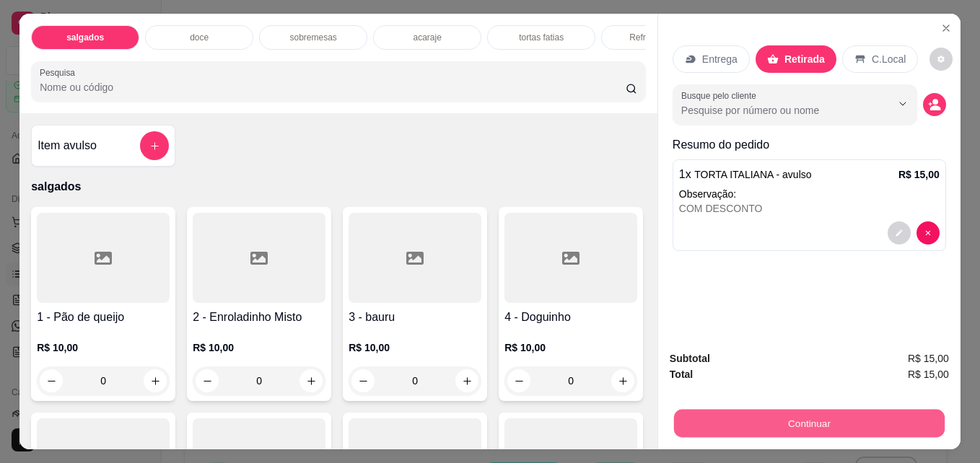
click at [716, 425] on button "Continuar" at bounding box center [809, 423] width 271 height 28
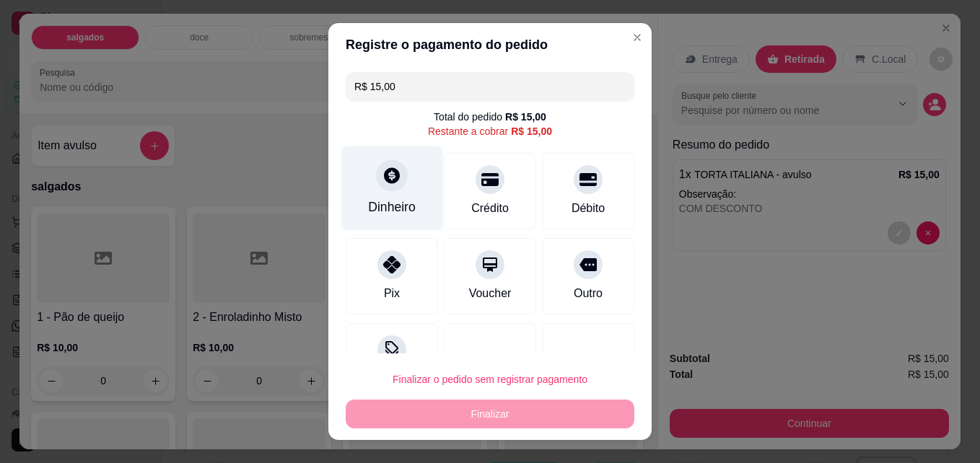
click at [365, 183] on div "Dinheiro" at bounding box center [392, 188] width 102 height 84
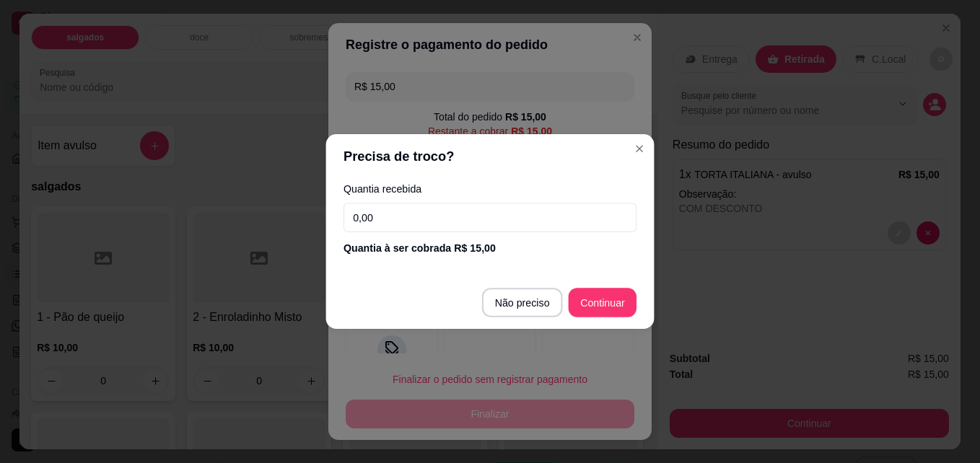
click at [365, 184] on label "Quantia recebida" at bounding box center [489, 189] width 293 height 10
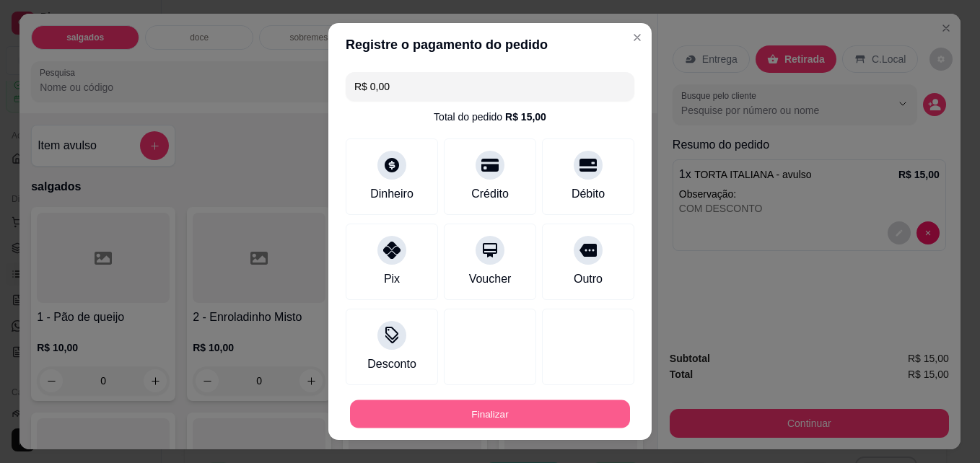
click at [543, 408] on button "Finalizar" at bounding box center [490, 414] width 280 height 28
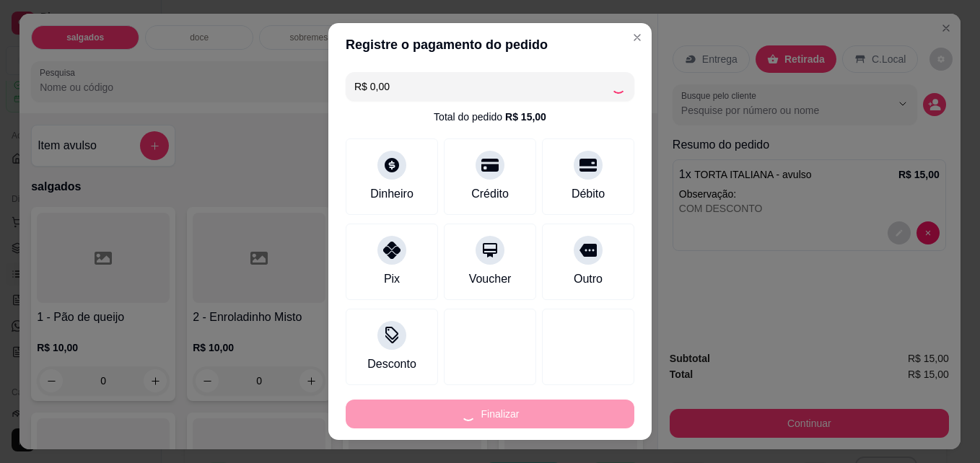
type input "-R$ 15,00"
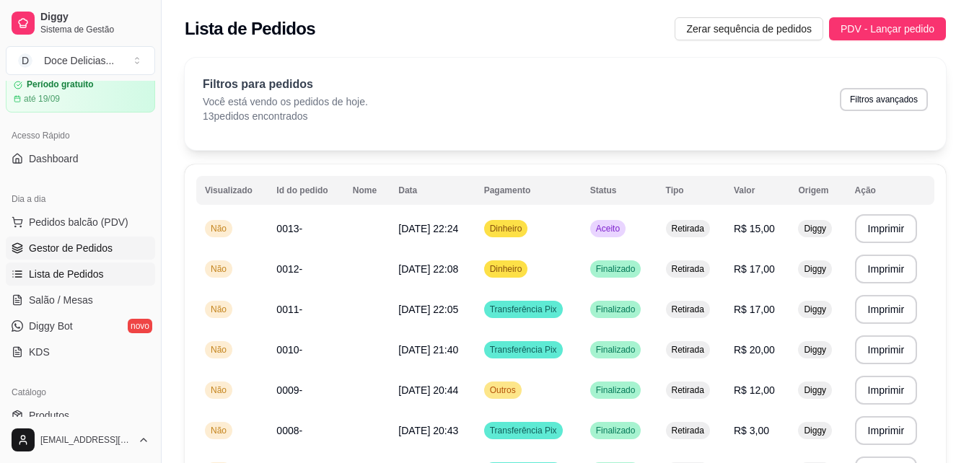
click at [91, 251] on span "Gestor de Pedidos" at bounding box center [71, 248] width 84 height 14
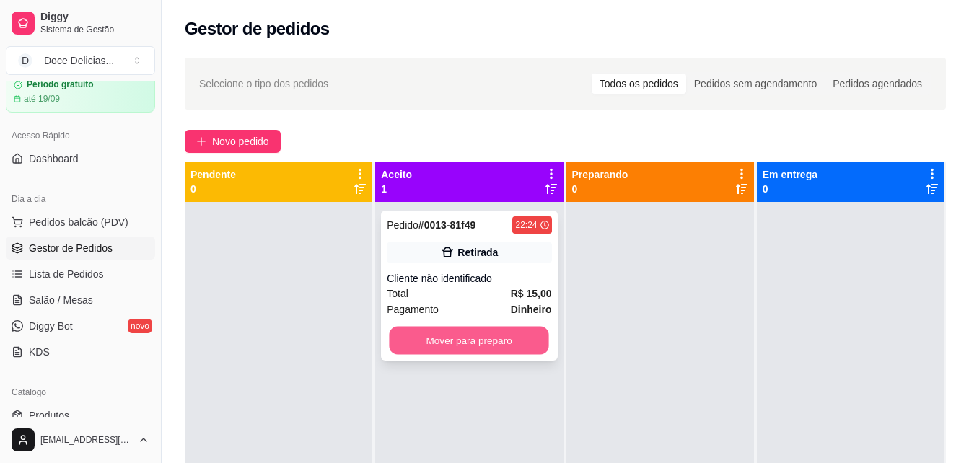
click at [394, 339] on button "Mover para preparo" at bounding box center [469, 341] width 159 height 28
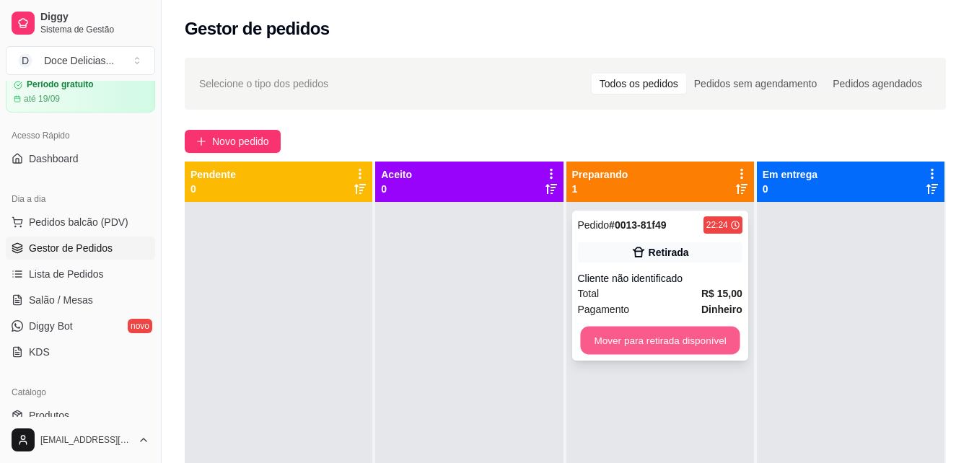
click at [606, 334] on button "Mover para retirada disponível" at bounding box center [659, 341] width 159 height 28
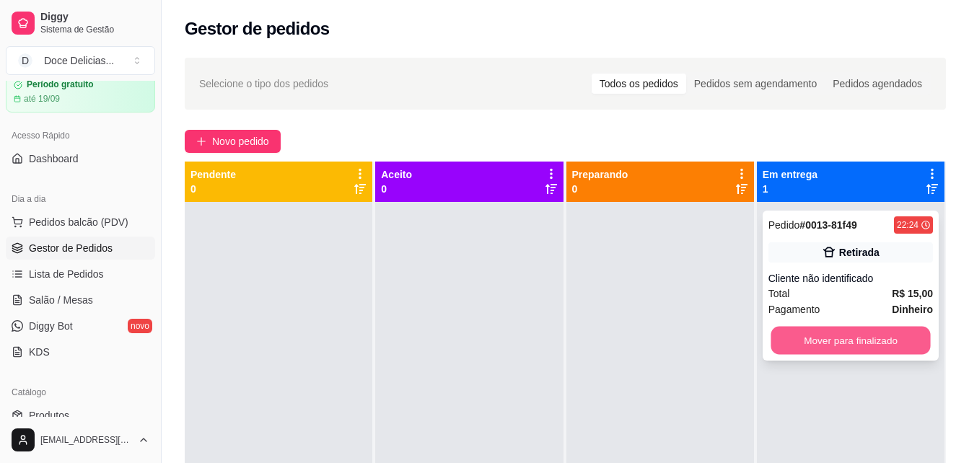
click at [850, 351] on button "Mover para finalizado" at bounding box center [849, 341] width 159 height 28
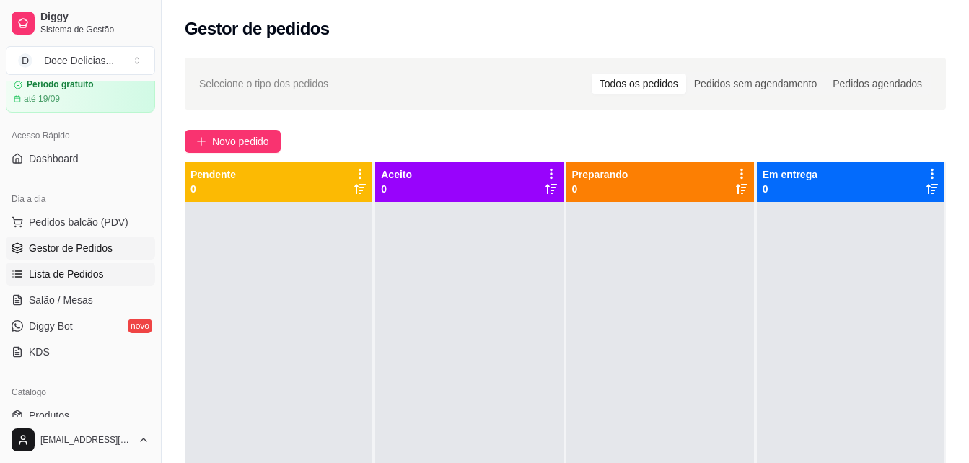
click at [84, 266] on link "Lista de Pedidos" at bounding box center [80, 274] width 149 height 23
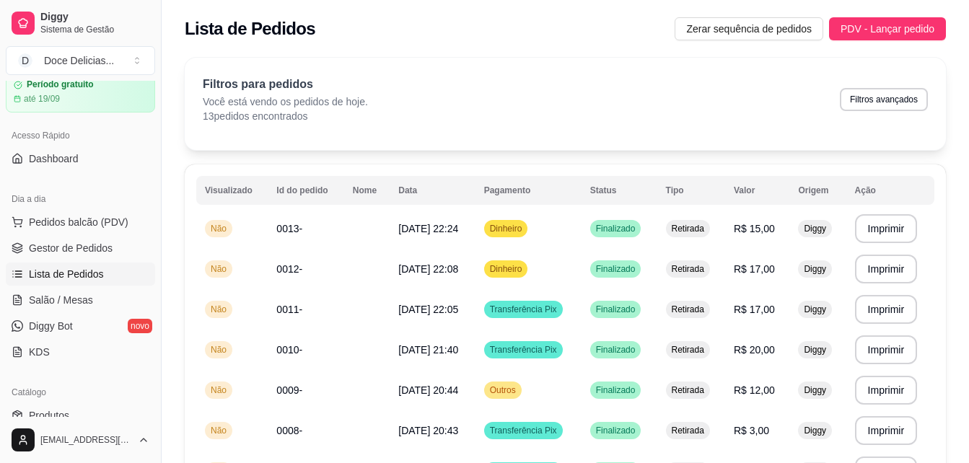
click at [84, 266] on link "Lista de Pedidos" at bounding box center [80, 274] width 149 height 23
click at [827, 46] on div "Lista de Pedidos Zerar sequência de pedidos PDV - Lançar pedido" at bounding box center [565, 24] width 807 height 49
click at [853, 32] on span "PDV - Lançar pedido" at bounding box center [887, 29] width 94 height 16
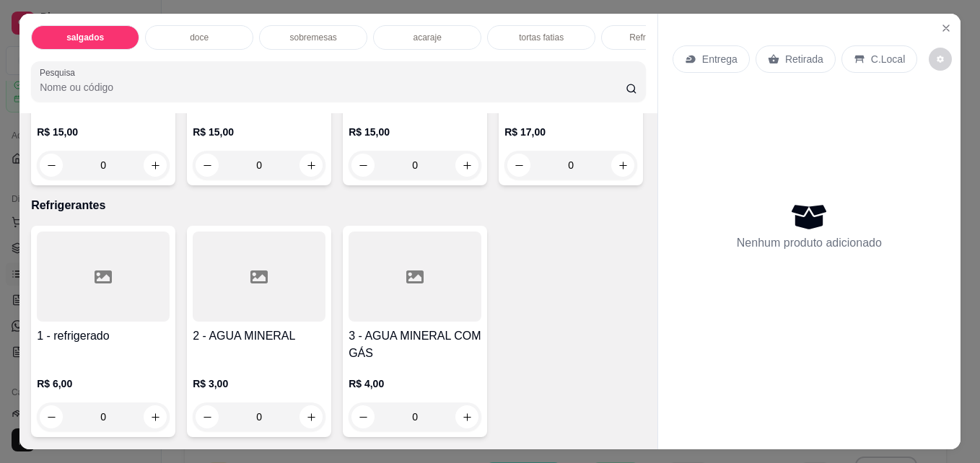
scroll to position [1933, 0]
click at [151, 171] on icon "increase-product-quantity" at bounding box center [155, 165] width 11 height 11
type input "1"
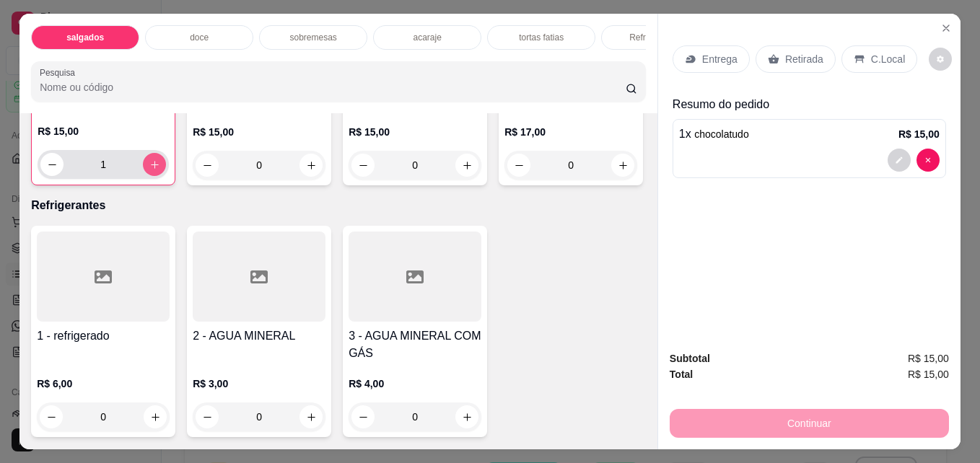
scroll to position [1934, 0]
click at [789, 56] on p "Retirada" at bounding box center [804, 59] width 38 height 14
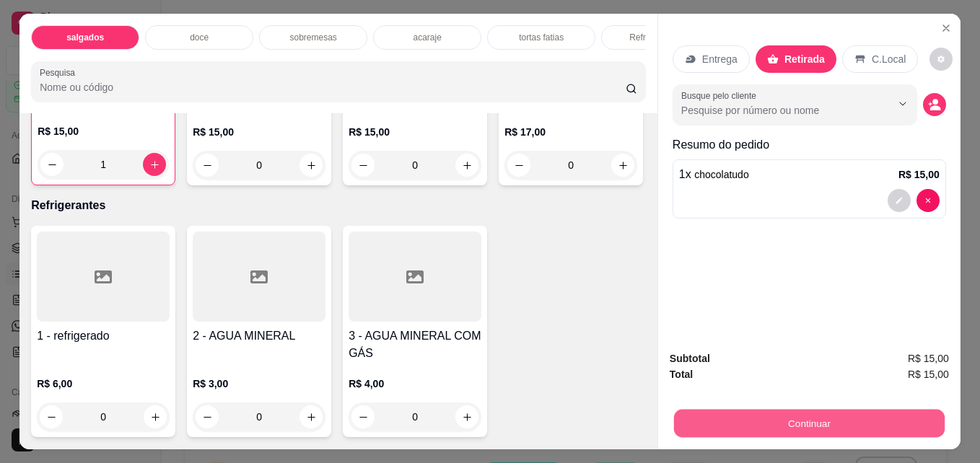
click at [760, 411] on button "Continuar" at bounding box center [809, 423] width 271 height 28
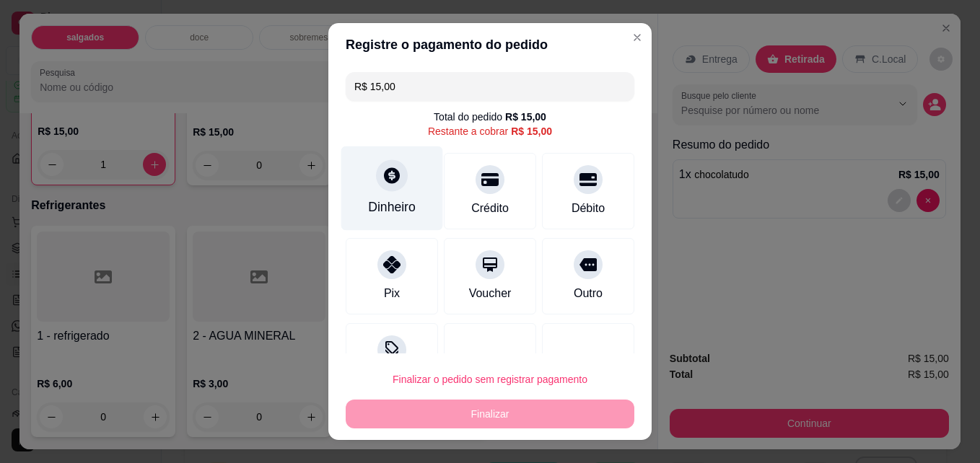
click at [390, 185] on div at bounding box center [392, 176] width 32 height 32
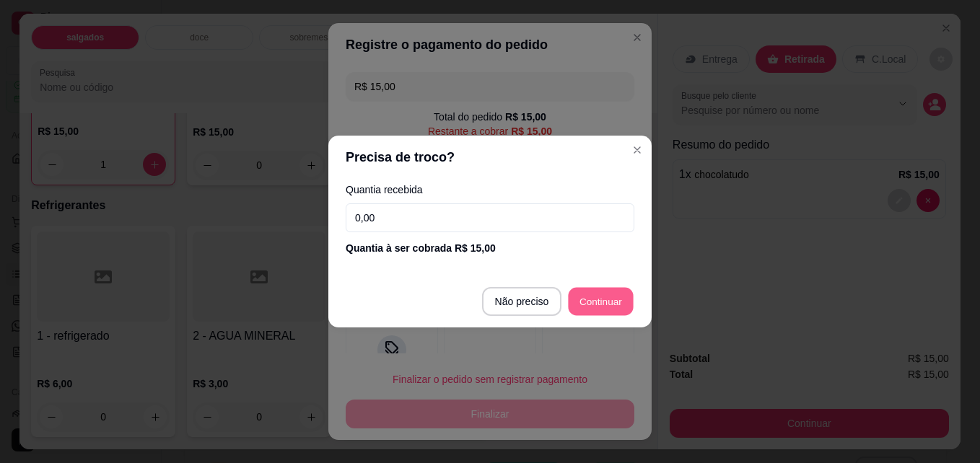
type input "R$ 0,00"
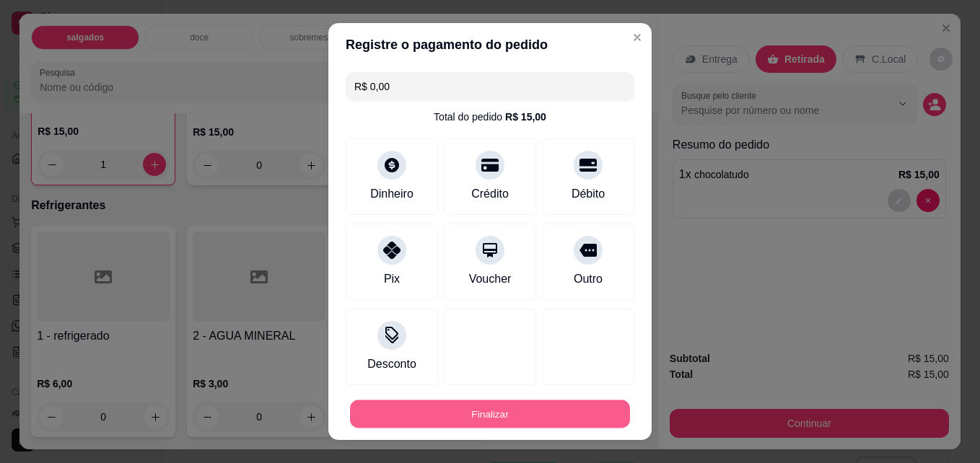
click at [548, 421] on button "Finalizar" at bounding box center [490, 414] width 280 height 28
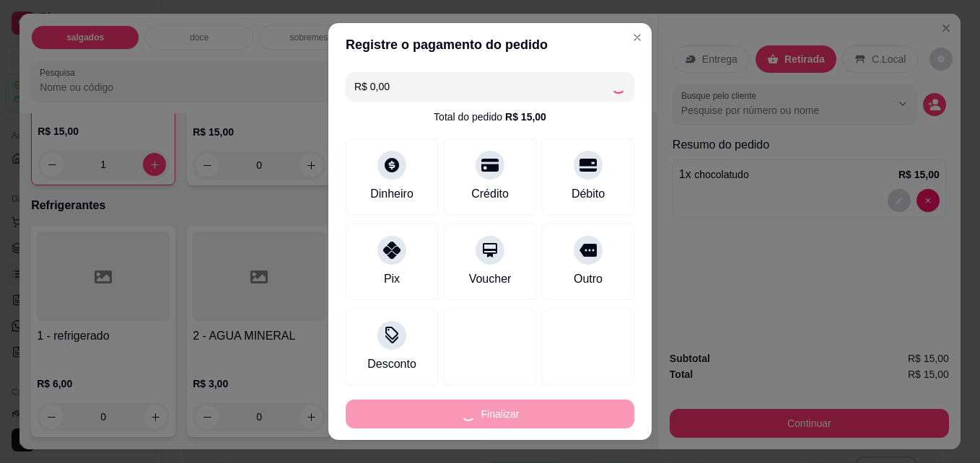
type input "0"
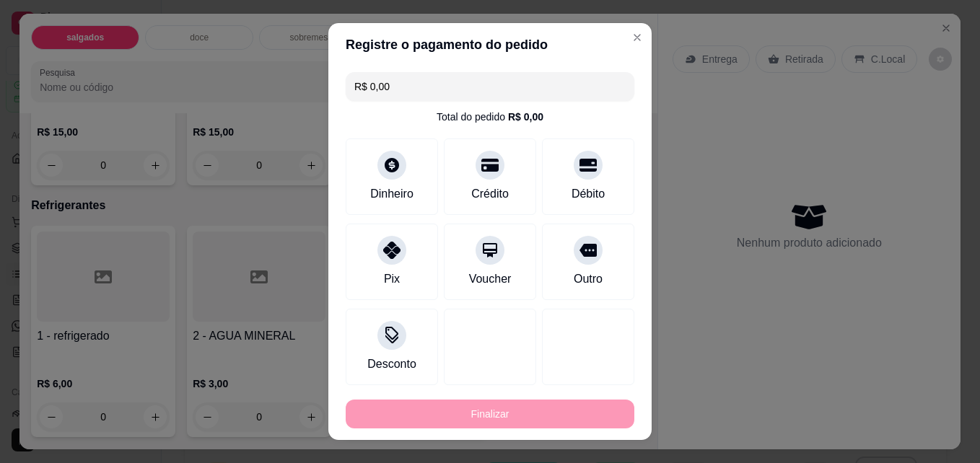
type input "-R$ 15,00"
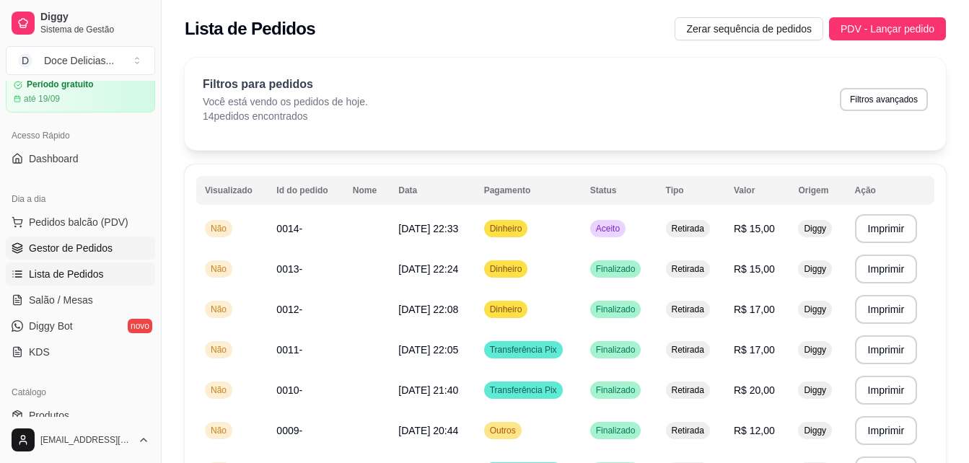
click at [95, 250] on span "Gestor de Pedidos" at bounding box center [71, 248] width 84 height 14
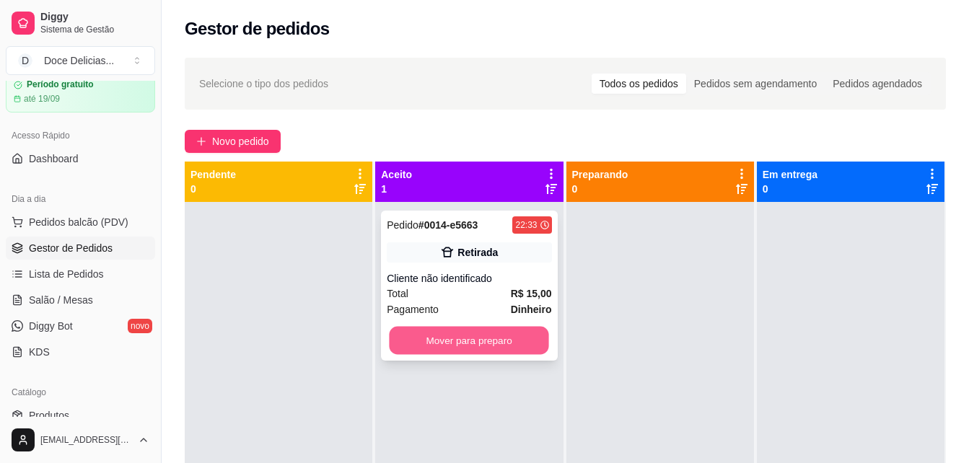
click at [463, 349] on button "Mover para preparo" at bounding box center [469, 341] width 159 height 28
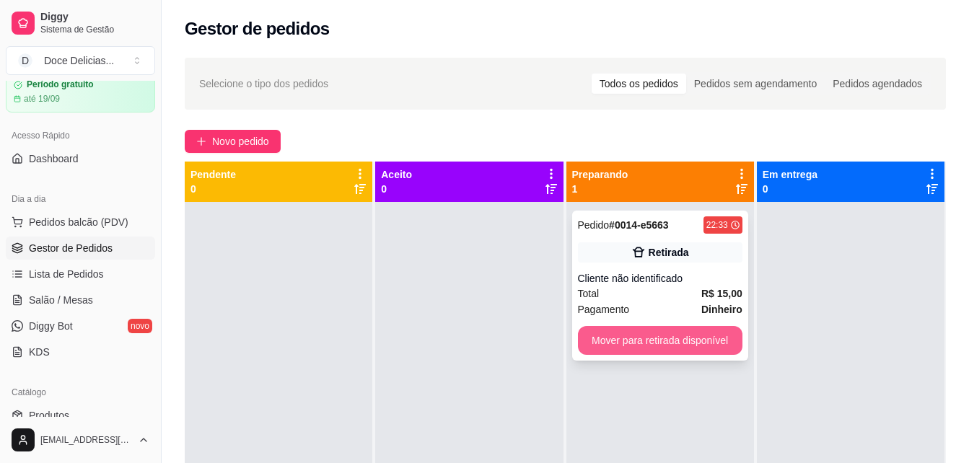
click at [613, 349] on button "Mover para retirada disponível" at bounding box center [660, 340] width 164 height 29
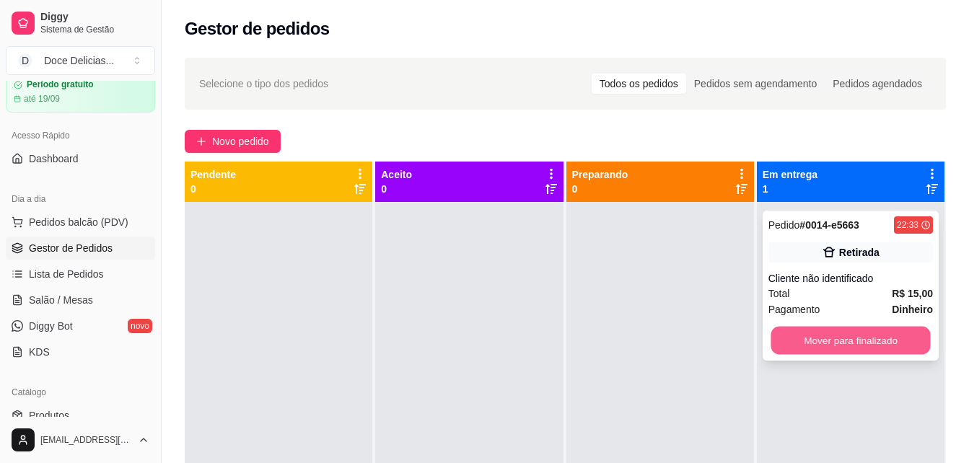
click at [853, 333] on button "Mover para finalizado" at bounding box center [849, 341] width 159 height 28
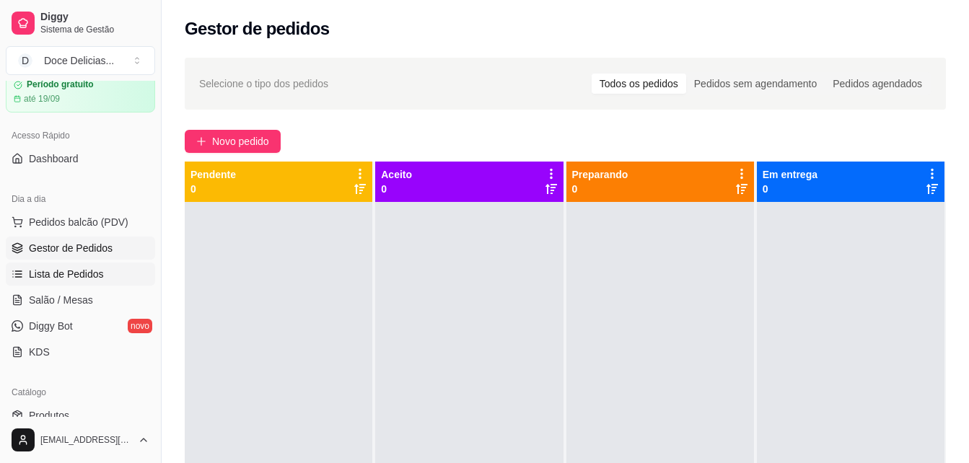
click at [86, 271] on span "Lista de Pedidos" at bounding box center [66, 274] width 75 height 14
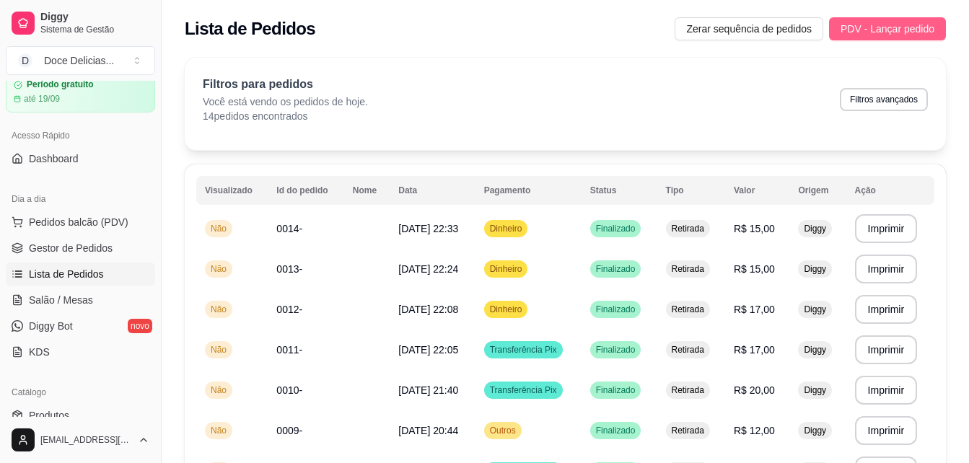
click at [861, 32] on span "PDV - Lançar pedido" at bounding box center [887, 29] width 94 height 16
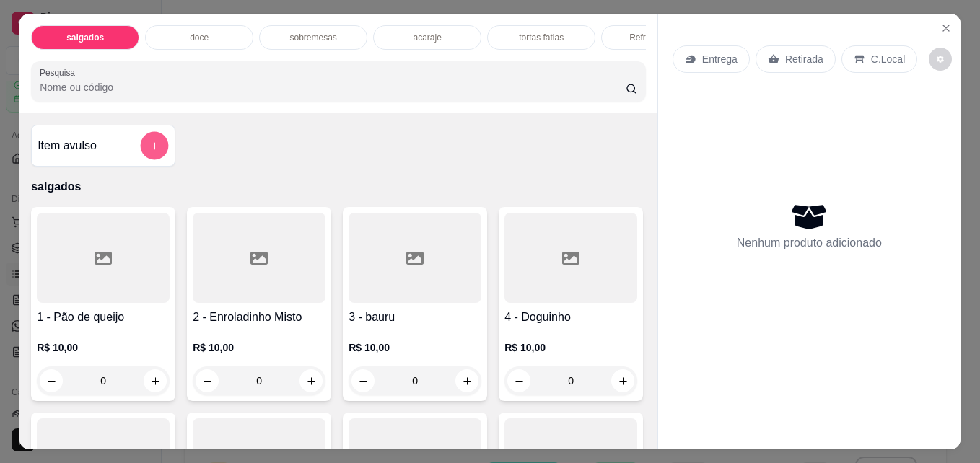
click at [151, 149] on icon "add-separate-item" at bounding box center [154, 145] width 7 height 7
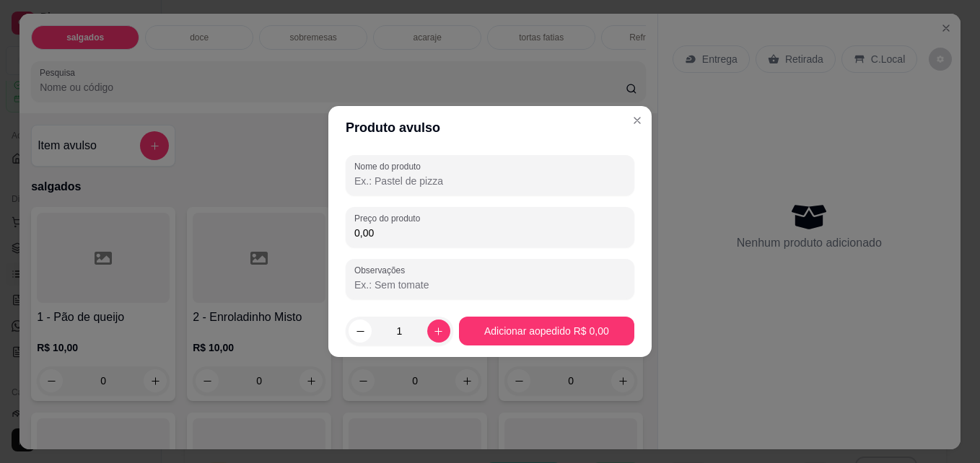
click at [406, 177] on input "Nome do produto" at bounding box center [489, 181] width 271 height 14
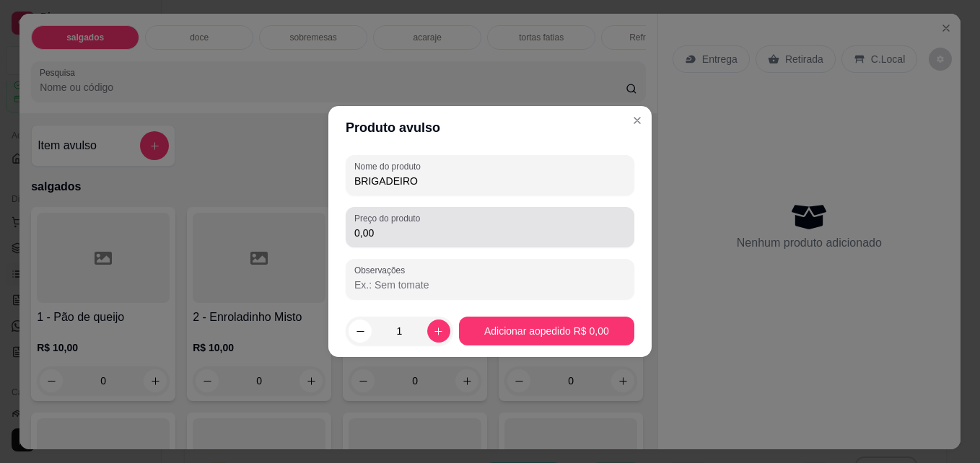
type input "BRIGADEIRO"
click at [393, 223] on label "Preço do produto" at bounding box center [389, 218] width 71 height 12
click at [393, 226] on input "0,00" at bounding box center [489, 233] width 271 height 14
click at [393, 223] on label "Preço do produto" at bounding box center [389, 218] width 71 height 12
click at [393, 226] on input "0,00" at bounding box center [489, 233] width 271 height 14
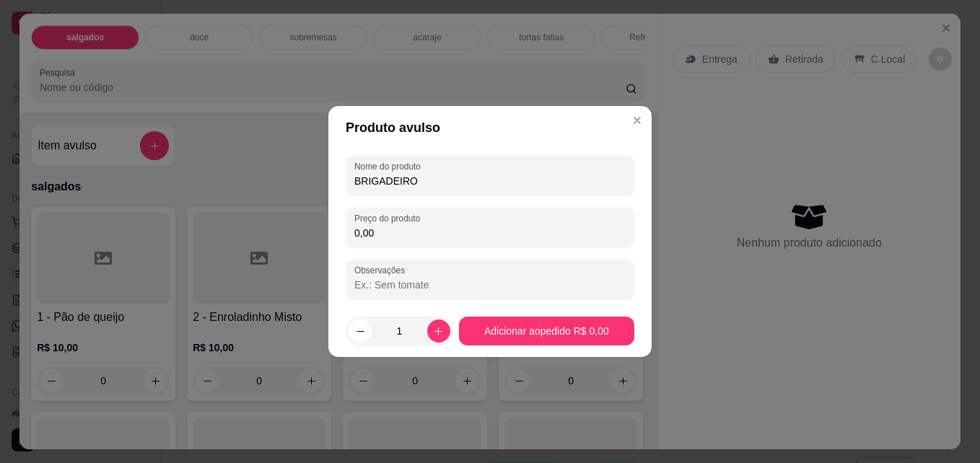
drag, startPoint x: 393, startPoint y: 223, endPoint x: 387, endPoint y: 232, distance: 11.4
click at [387, 232] on input "0,00" at bounding box center [489, 233] width 271 height 14
click at [408, 229] on input "10,00" at bounding box center [489, 233] width 271 height 14
type input "2,00"
click at [440, 336] on button "increase-product-quantity" at bounding box center [438, 331] width 22 height 22
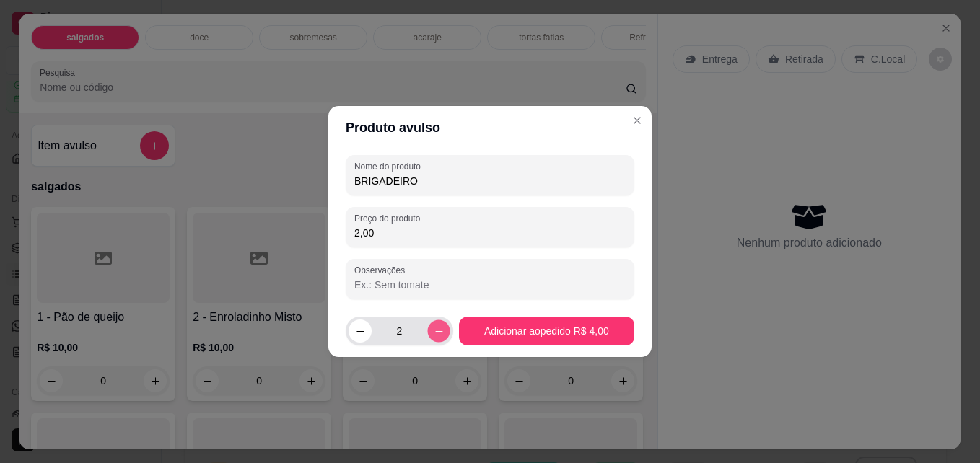
click at [440, 336] on button "increase-product-quantity" at bounding box center [438, 331] width 22 height 22
type input "5"
click at [414, 281] on input "Observações" at bounding box center [489, 285] width 271 height 14
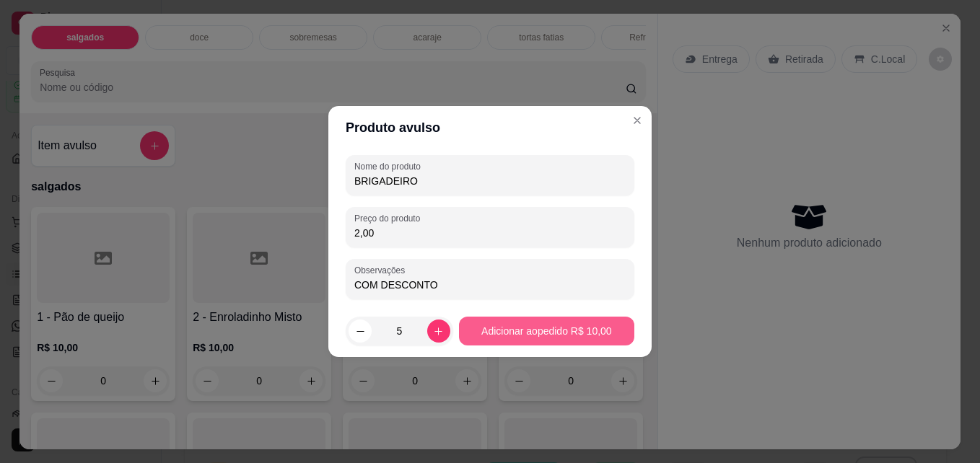
type input "COM DESCONTO"
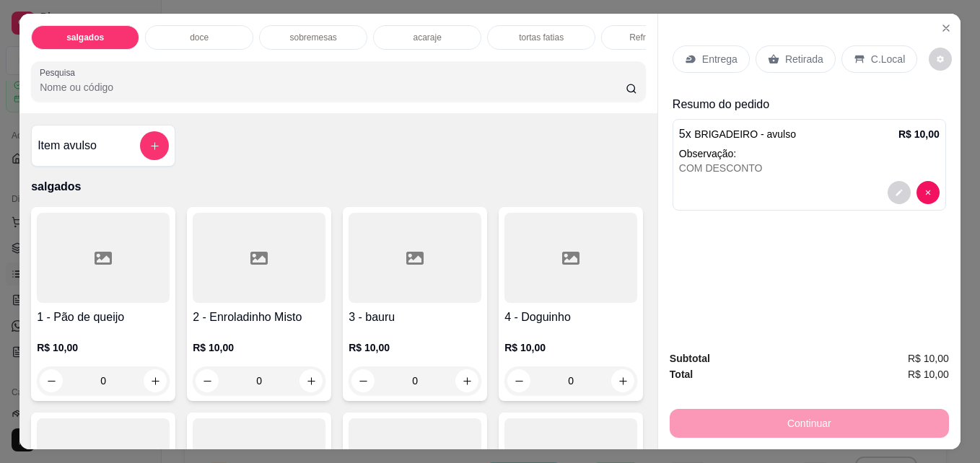
click at [802, 52] on p "Retirada" at bounding box center [804, 59] width 38 height 14
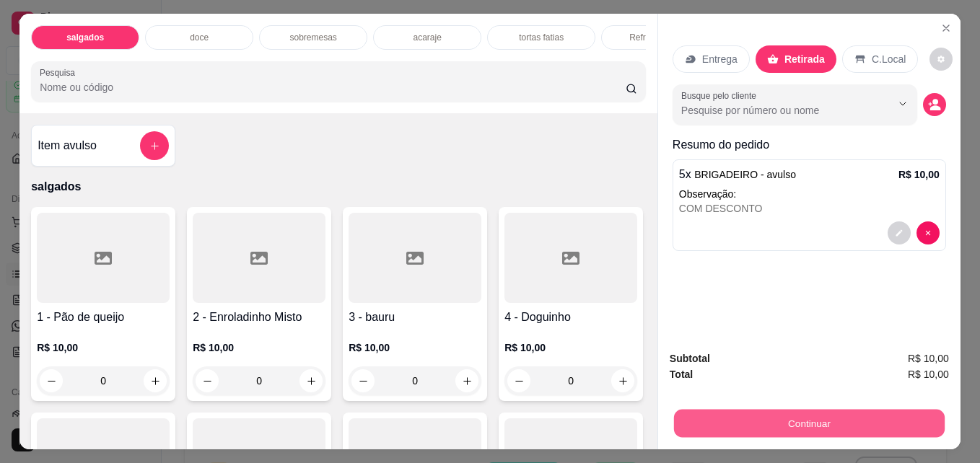
click at [768, 409] on button "Continuar" at bounding box center [809, 423] width 271 height 28
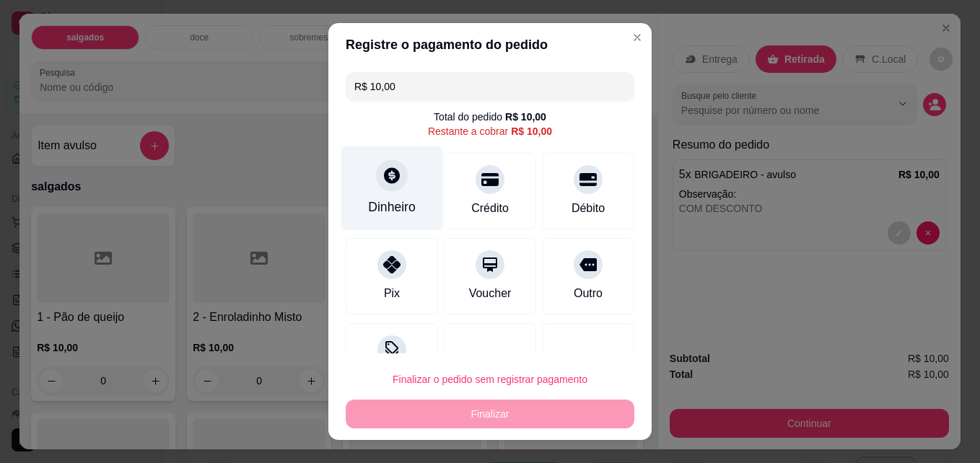
click at [390, 182] on icon at bounding box center [391, 175] width 19 height 19
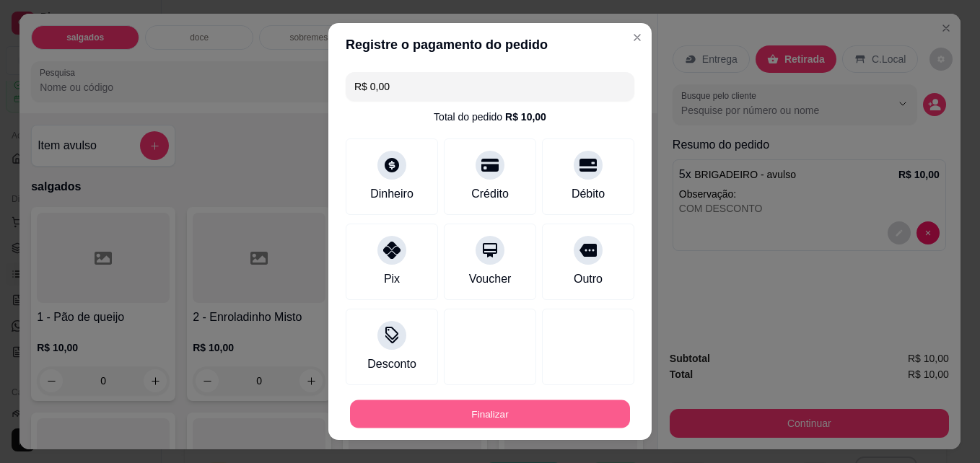
click at [527, 406] on button "Finalizar" at bounding box center [490, 414] width 280 height 28
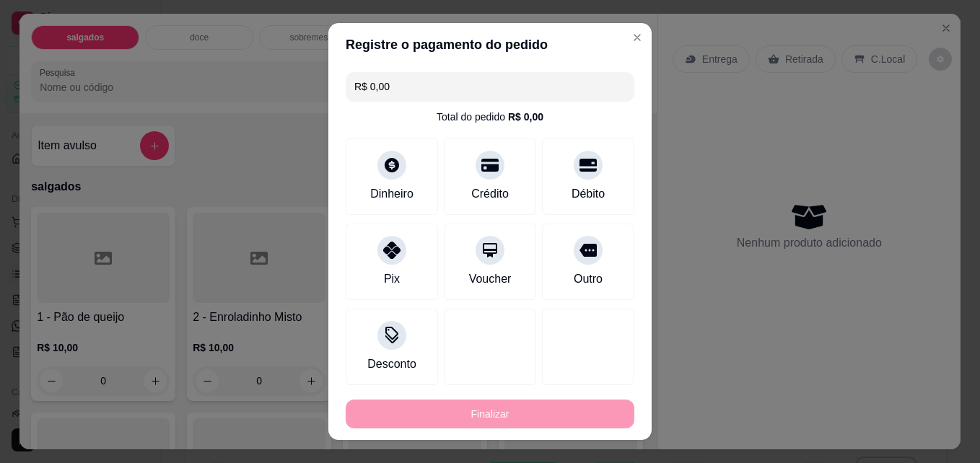
type input "-R$ 10,00"
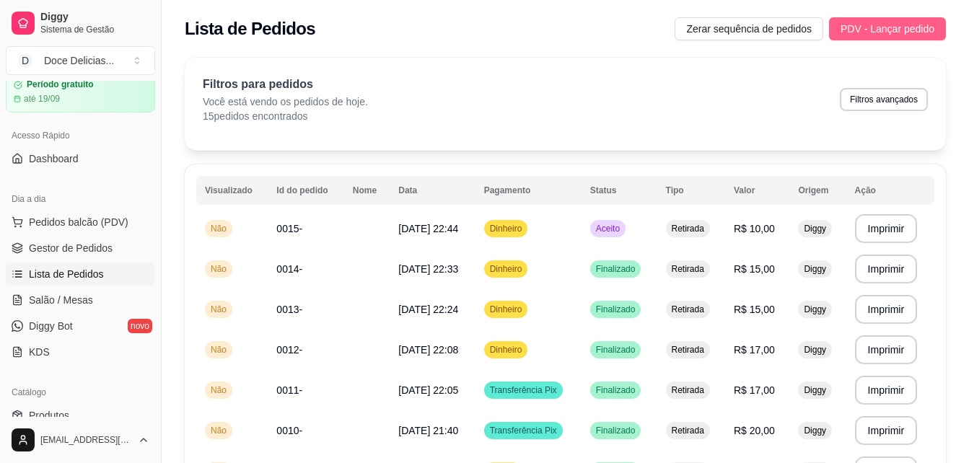
click at [913, 34] on span "PDV - Lançar pedido" at bounding box center [887, 29] width 94 height 16
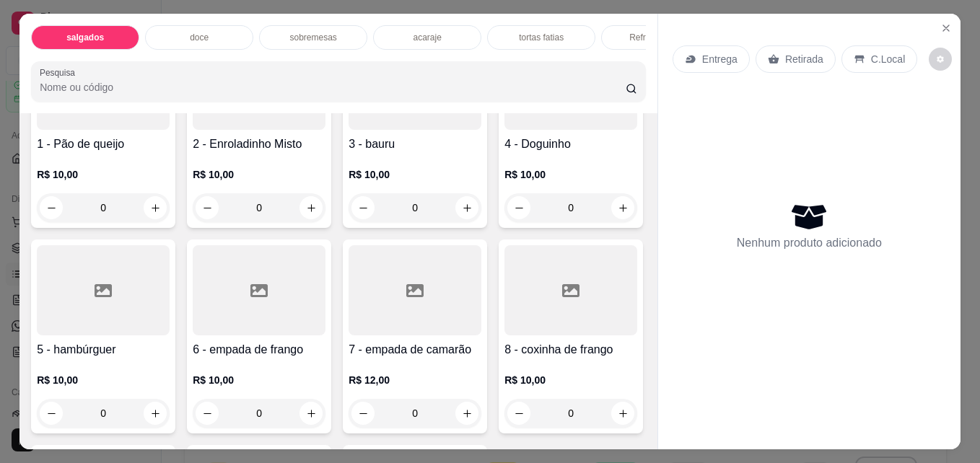
scroll to position [202, 0]
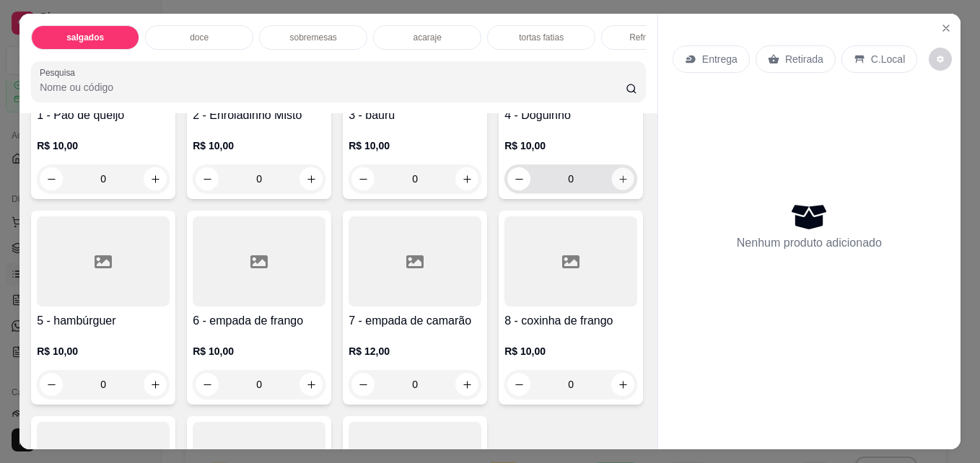
click at [612, 190] on button "increase-product-quantity" at bounding box center [623, 179] width 22 height 22
type input "1"
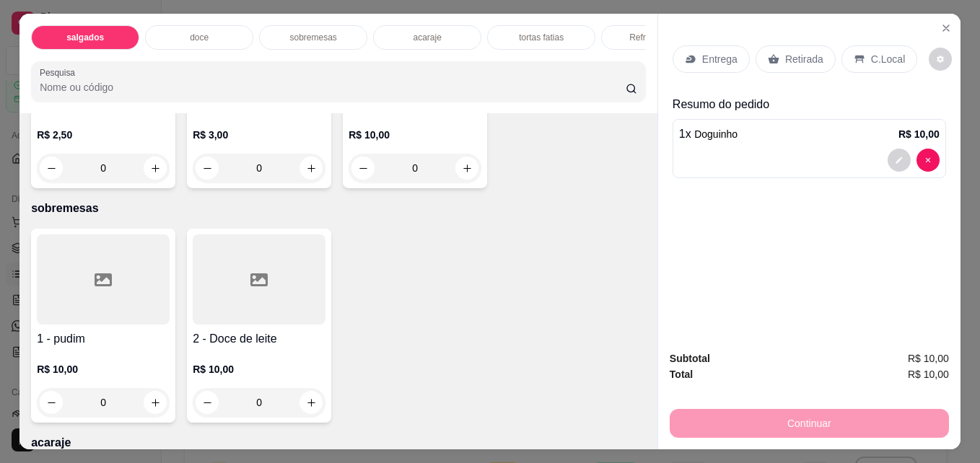
scroll to position [923, 0]
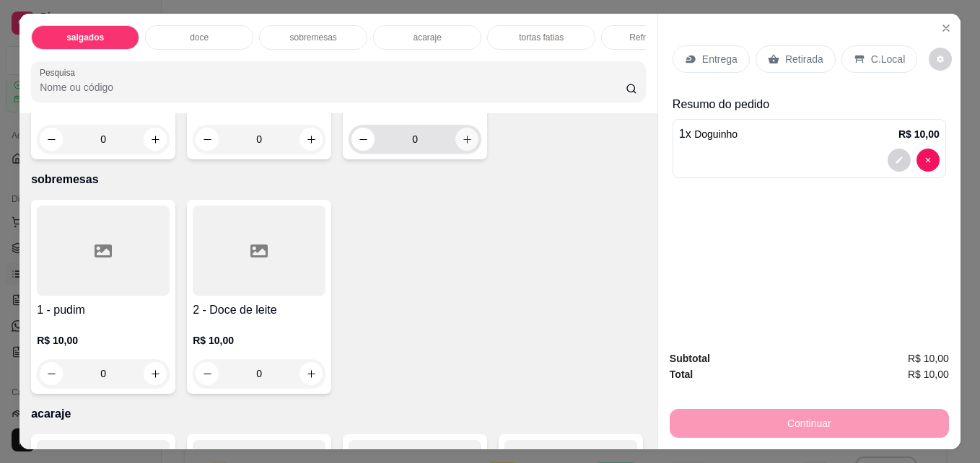
click at [455, 151] on button "increase-product-quantity" at bounding box center [466, 139] width 23 height 23
type input "1"
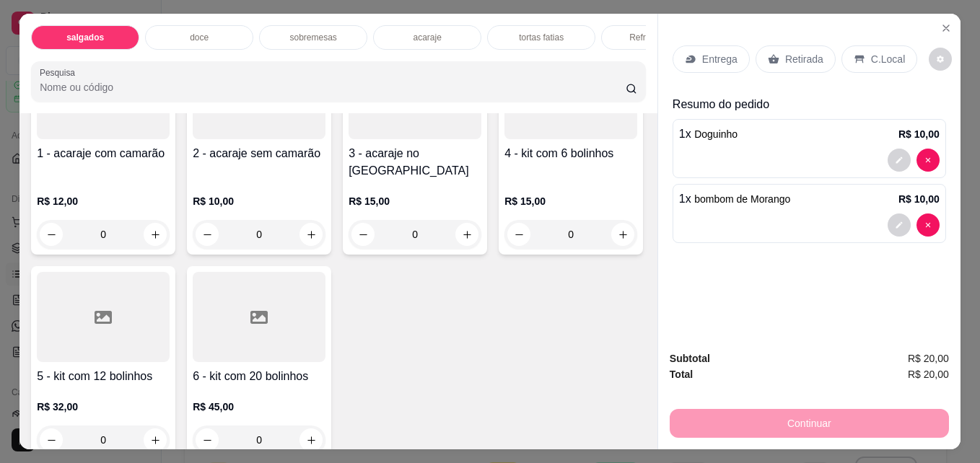
scroll to position [1327, 0]
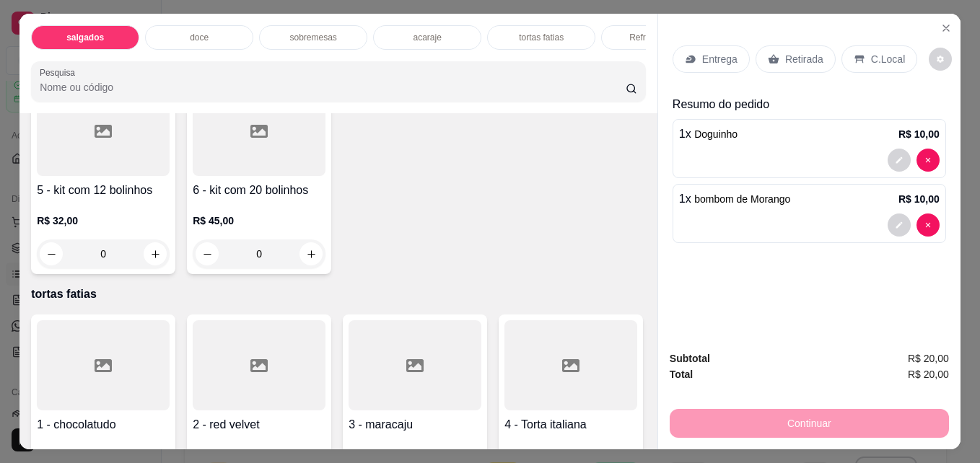
click at [638, 439] on div "Item avulso salgados 1 - Pão de queijo R$ 10,00 0 2 - Enroladinho Misto R$ 10,0…" at bounding box center [338, 280] width 638 height 335
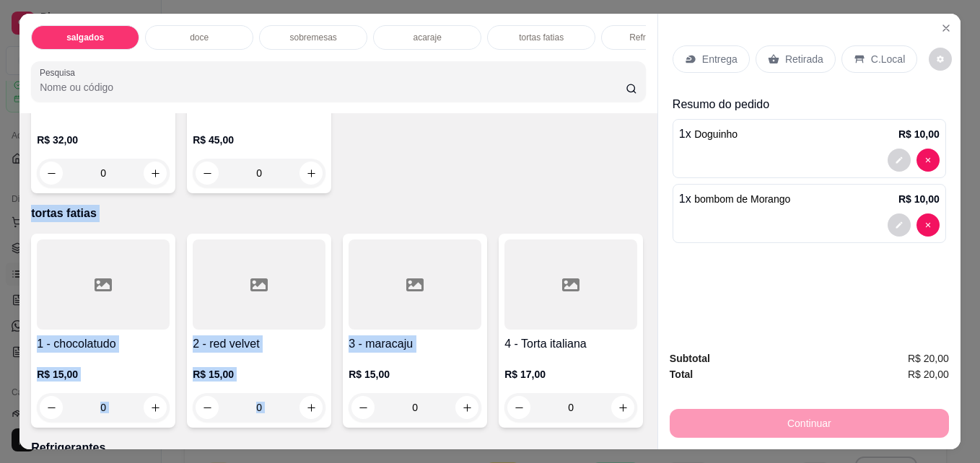
click at [638, 439] on div "Item avulso salgados 1 - Pão de queijo R$ 10,00 0 2 - Enroladinho Misto R$ 10,0…" at bounding box center [338, 280] width 638 height 335
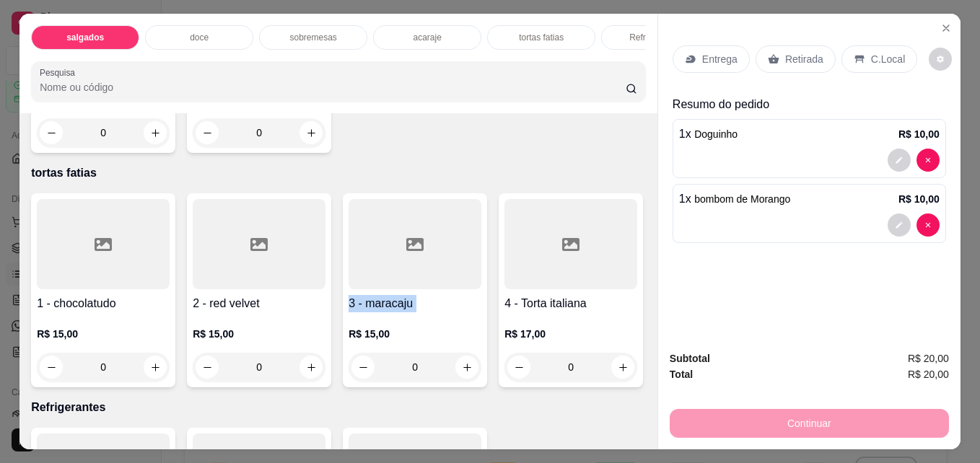
click at [638, 439] on div "Item avulso salgados 1 - Pão de queijo R$ 10,00 0 2 - Enroladinho Misto R$ 10,0…" at bounding box center [338, 280] width 638 height 335
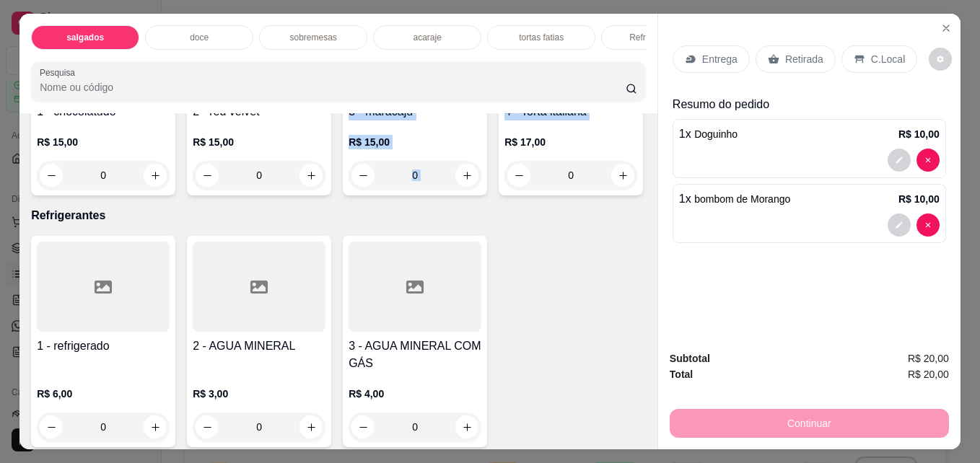
click at [638, 439] on div "Item avulso salgados 1 - Pão de queijo R$ 10,00 0 2 - Enroladinho Misto R$ 10,0…" at bounding box center [338, 280] width 638 height 335
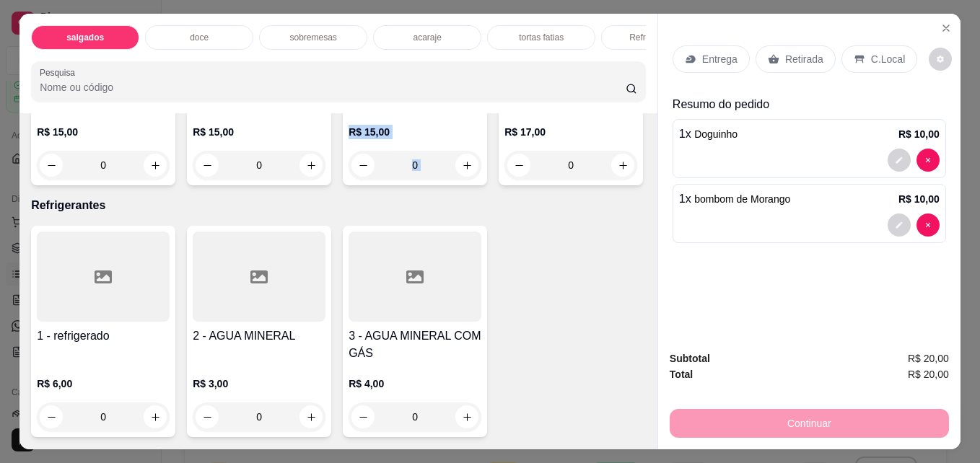
click at [638, 439] on div "Item avulso salgados 1 - Pão de queijo R$ 10,00 0 2 - Enroladinho Misto R$ 10,0…" at bounding box center [338, 280] width 638 height 335
click at [149, 406] on button "increase-product-quantity" at bounding box center [155, 417] width 22 height 22
type input "1"
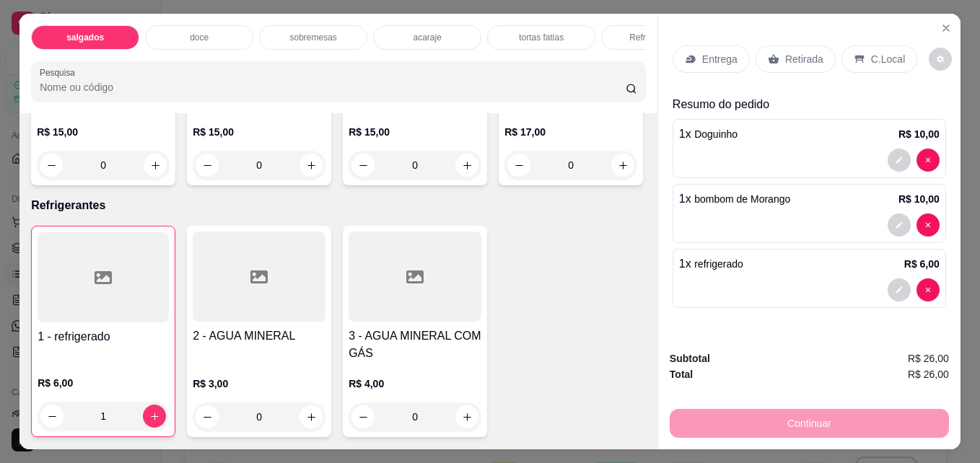
click at [783, 45] on div "Retirada" at bounding box center [795, 58] width 80 height 27
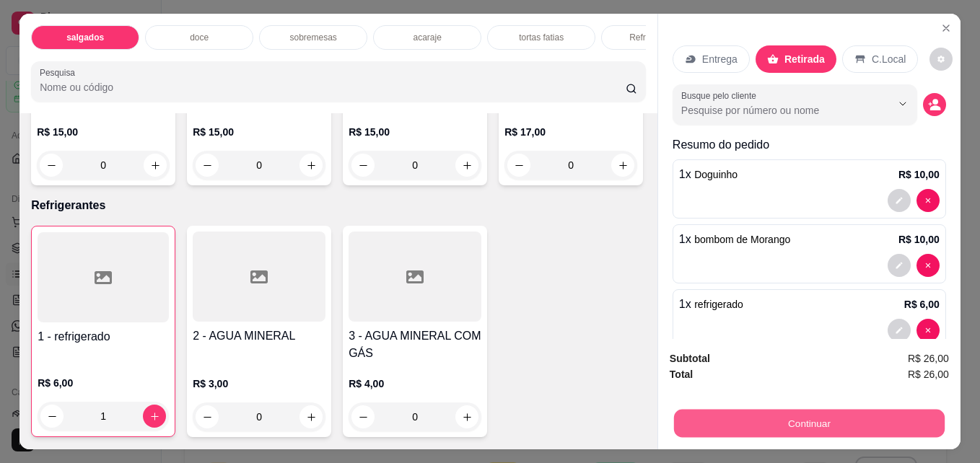
click at [838, 410] on button "Continuar" at bounding box center [809, 423] width 271 height 28
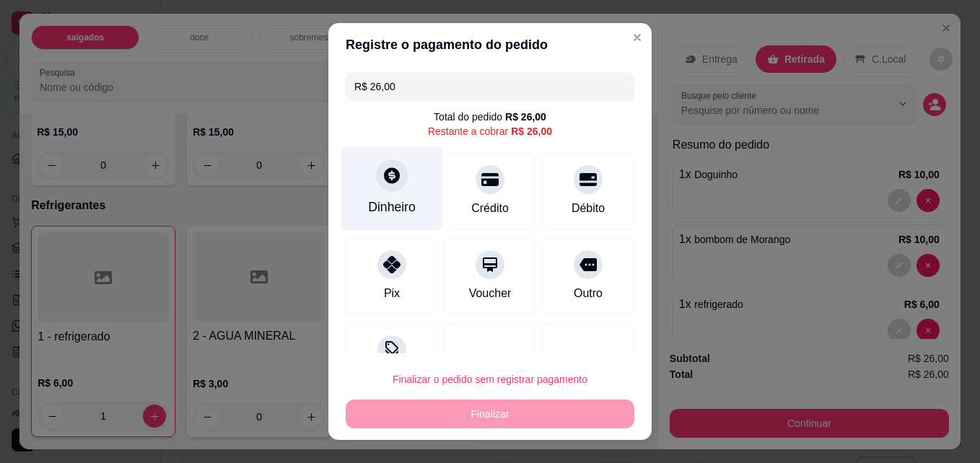
click at [383, 173] on icon at bounding box center [391, 175] width 19 height 19
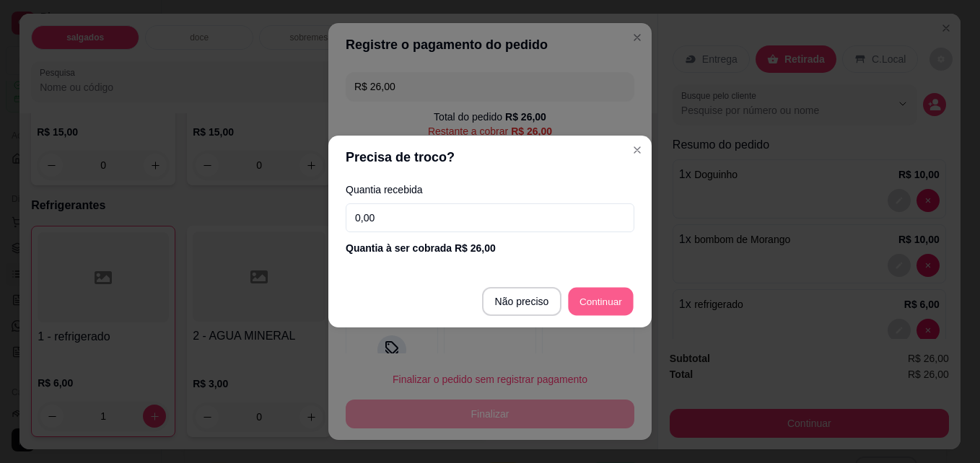
type input "R$ 0,00"
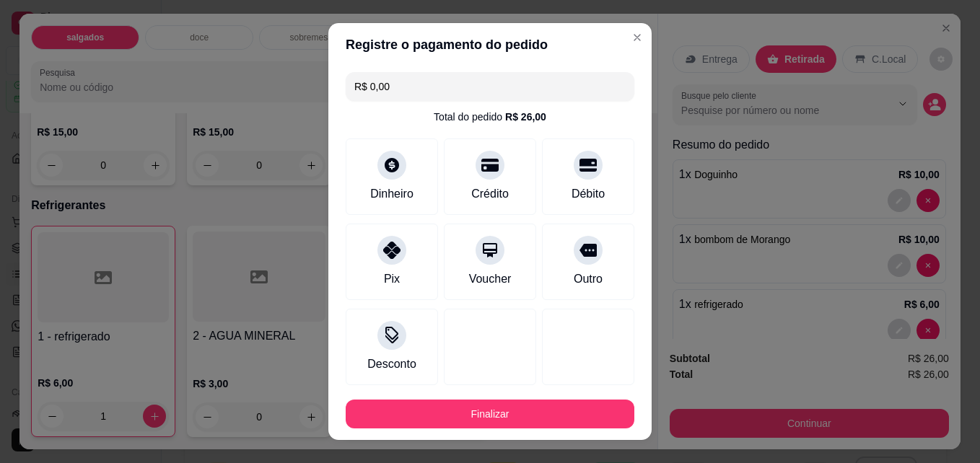
click at [586, 394] on footer "Finalizar" at bounding box center [489, 414] width 323 height 52
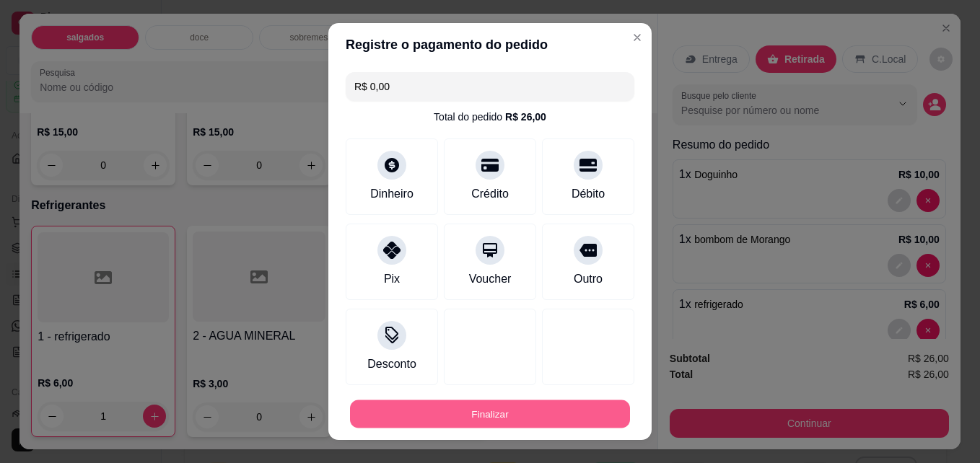
click at [583, 405] on button "Finalizar" at bounding box center [490, 414] width 280 height 28
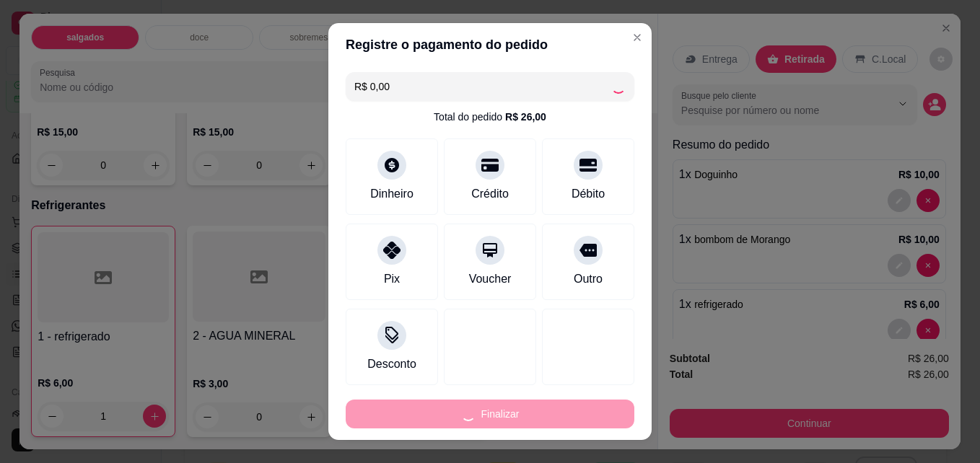
type input "0"
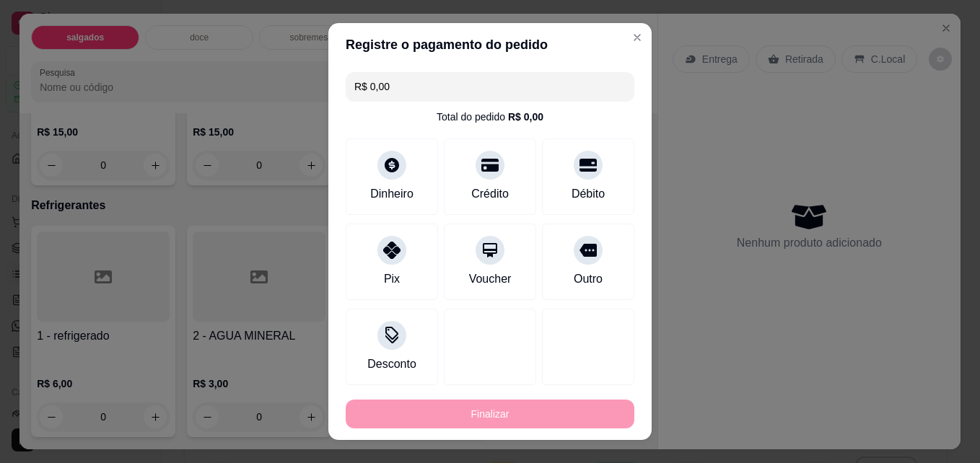
type input "-R$ 26,00"
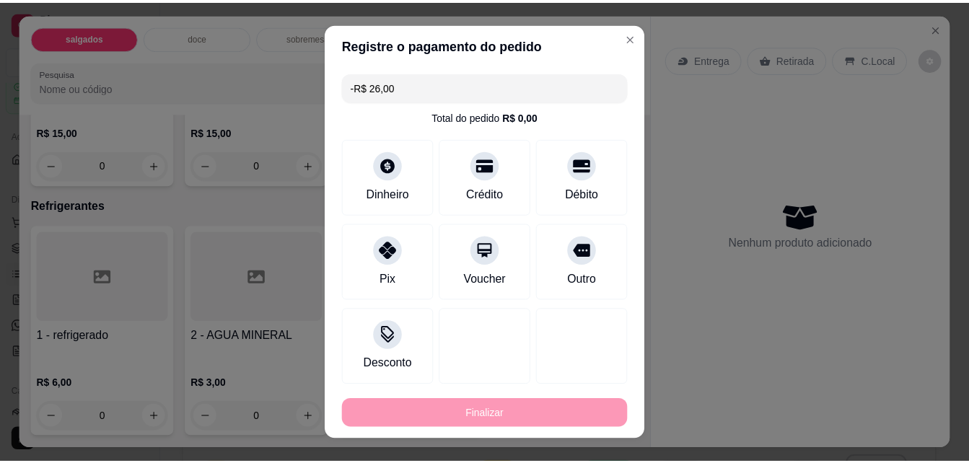
scroll to position [2227, 0]
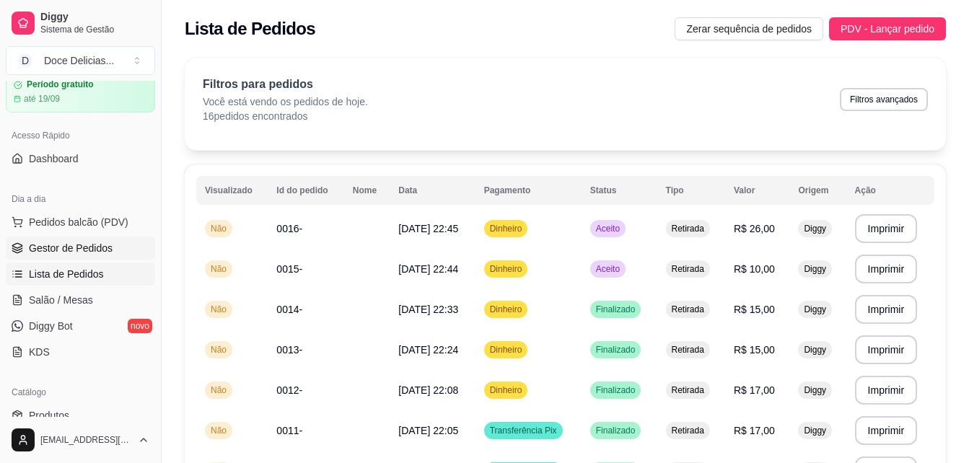
drag, startPoint x: 70, startPoint y: 235, endPoint x: 70, endPoint y: 244, distance: 8.7
click at [70, 244] on ul "Pedidos balcão (PDV) Gestor de Pedidos Lista de Pedidos Salão / Mesas Diggy Bot…" at bounding box center [80, 287] width 149 height 153
click at [70, 244] on span "Gestor de Pedidos" at bounding box center [71, 248] width 84 height 14
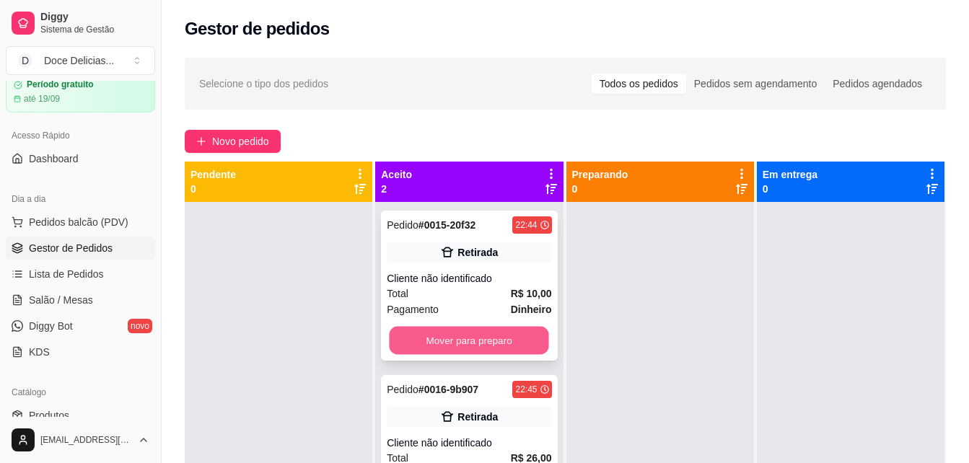
click at [444, 333] on button "Mover para preparo" at bounding box center [469, 341] width 159 height 28
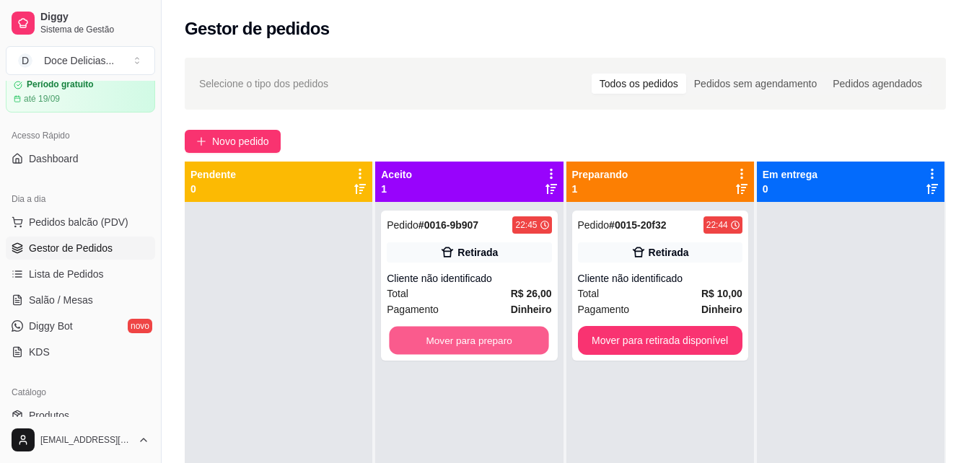
click at [444, 333] on button "Mover para preparo" at bounding box center [469, 341] width 159 height 28
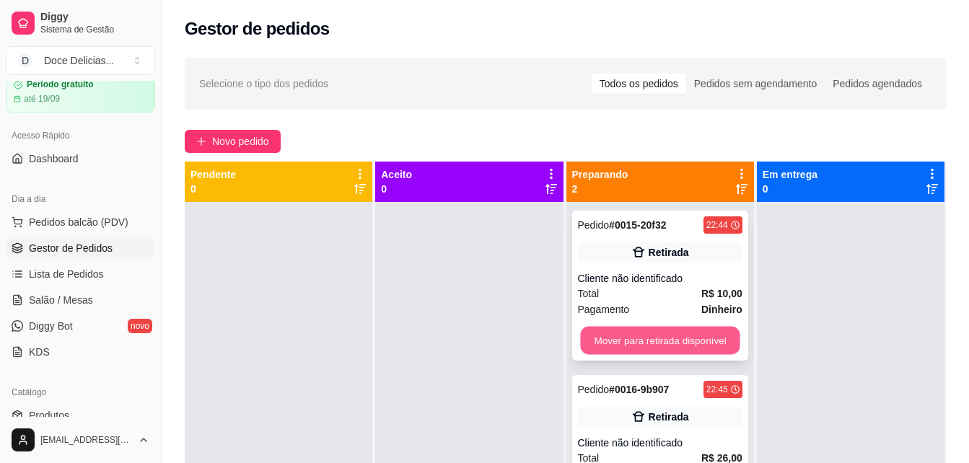
click at [582, 338] on button "Mover para retirada disponível" at bounding box center [659, 341] width 159 height 28
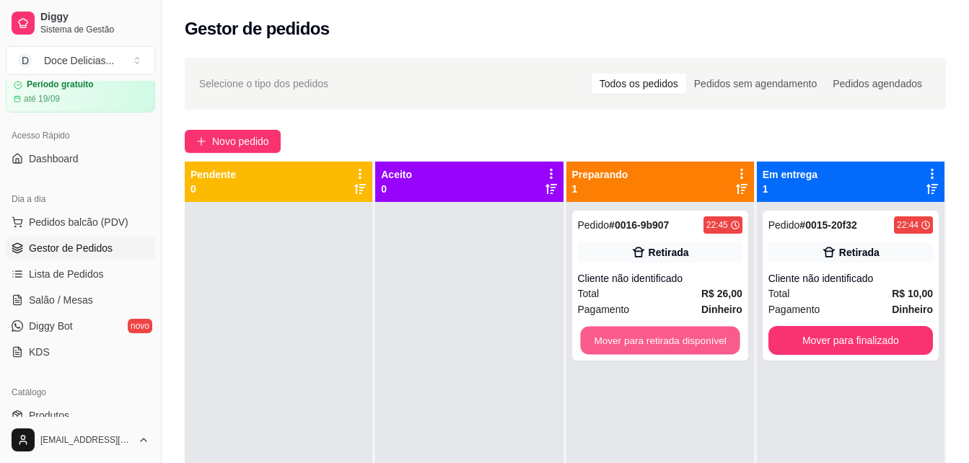
click at [582, 338] on button "Mover para retirada disponível" at bounding box center [659, 341] width 159 height 28
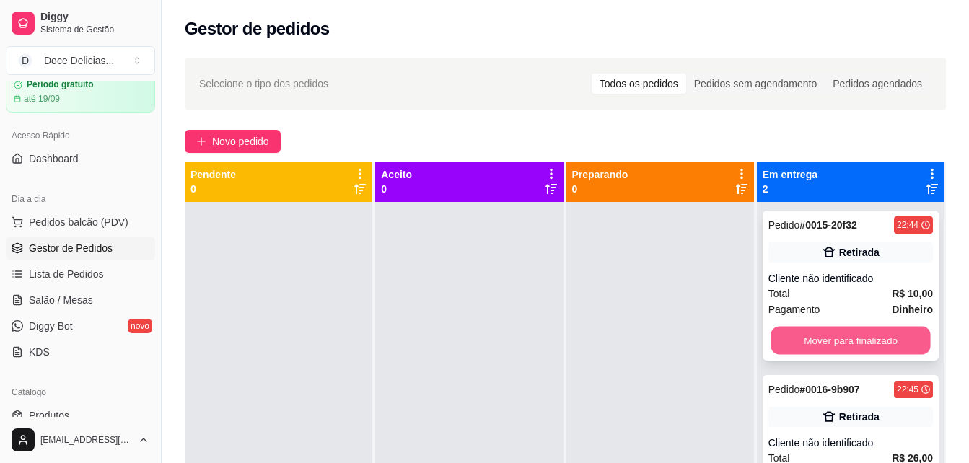
click at [770, 338] on button "Mover para finalizado" at bounding box center [849, 341] width 159 height 28
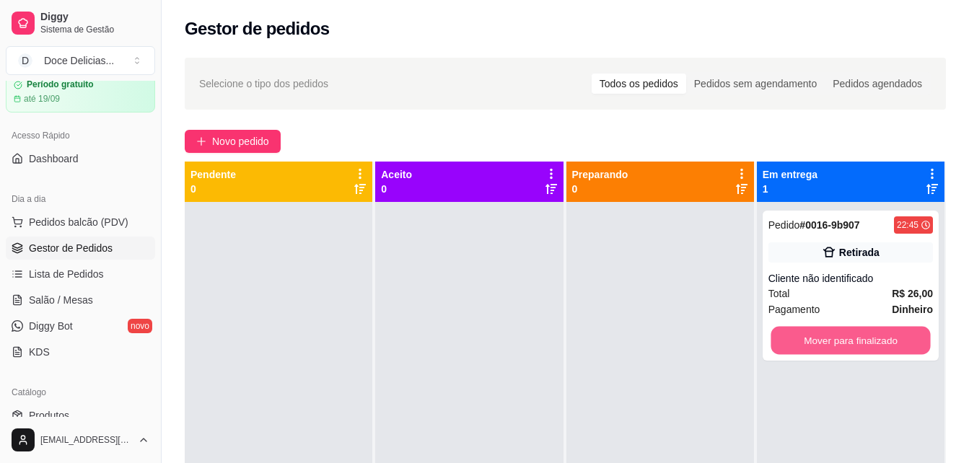
click at [770, 338] on button "Mover para finalizado" at bounding box center [849, 341] width 159 height 28
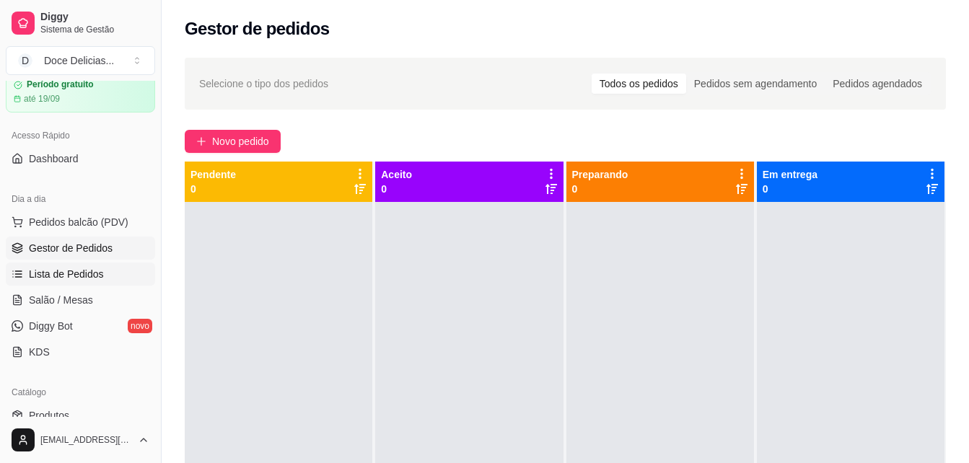
click at [68, 268] on span "Lista de Pedidos" at bounding box center [66, 274] width 75 height 14
